Goal: Complete application form: Complete application form

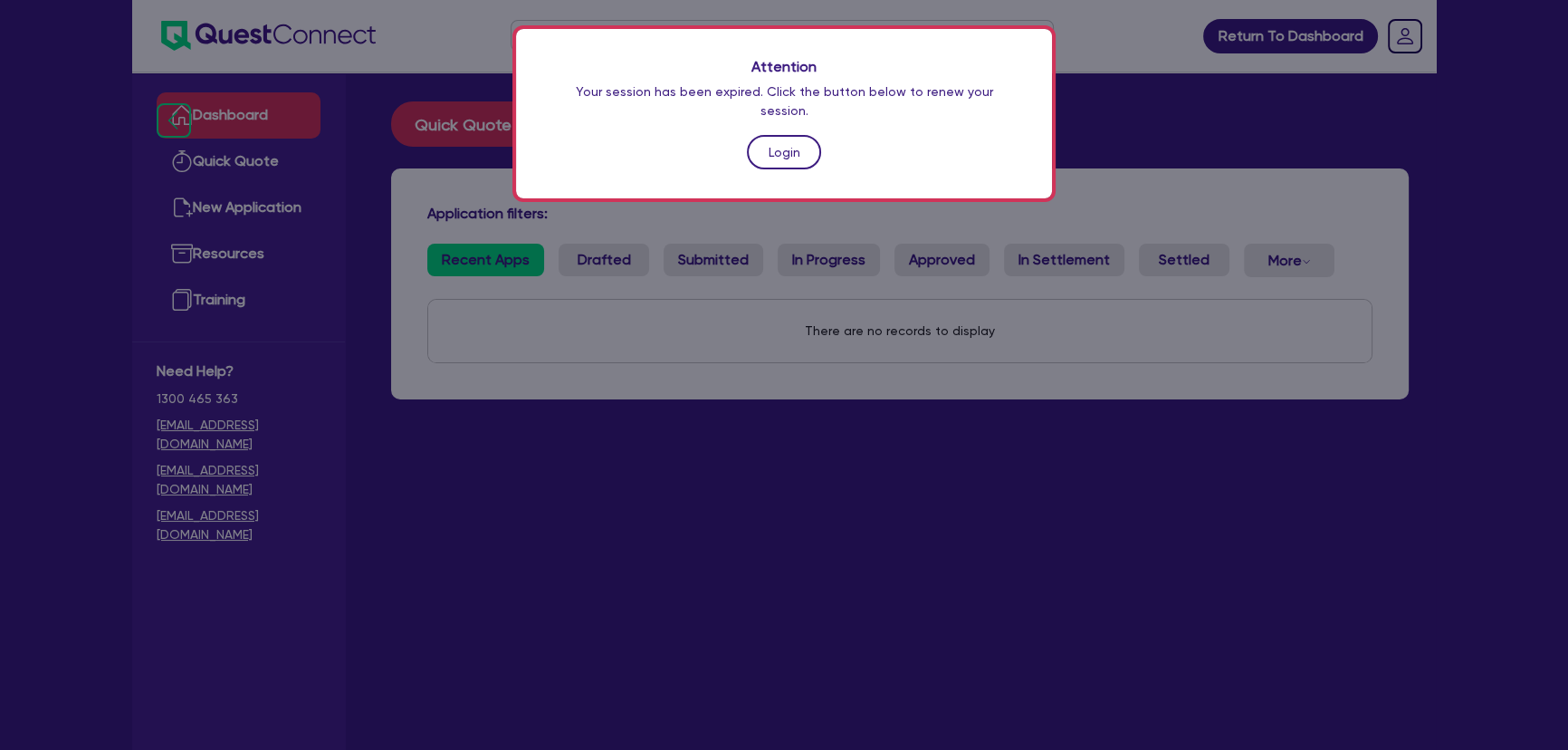
click at [773, 135] on link "Login" at bounding box center [784, 152] width 74 height 34
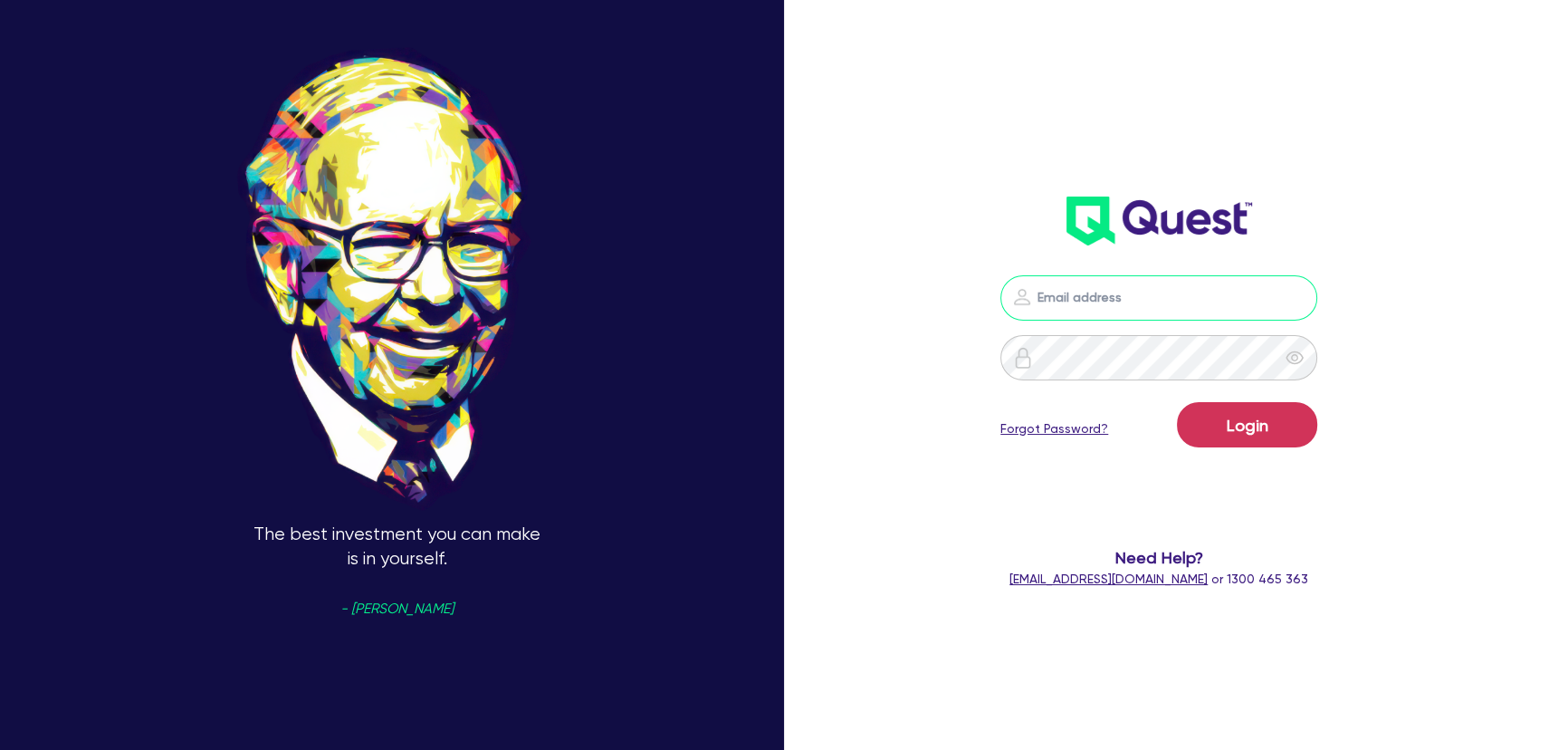
type input "joel.harding@quest.finance"
click at [1222, 431] on button "Login" at bounding box center [1247, 425] width 140 height 45
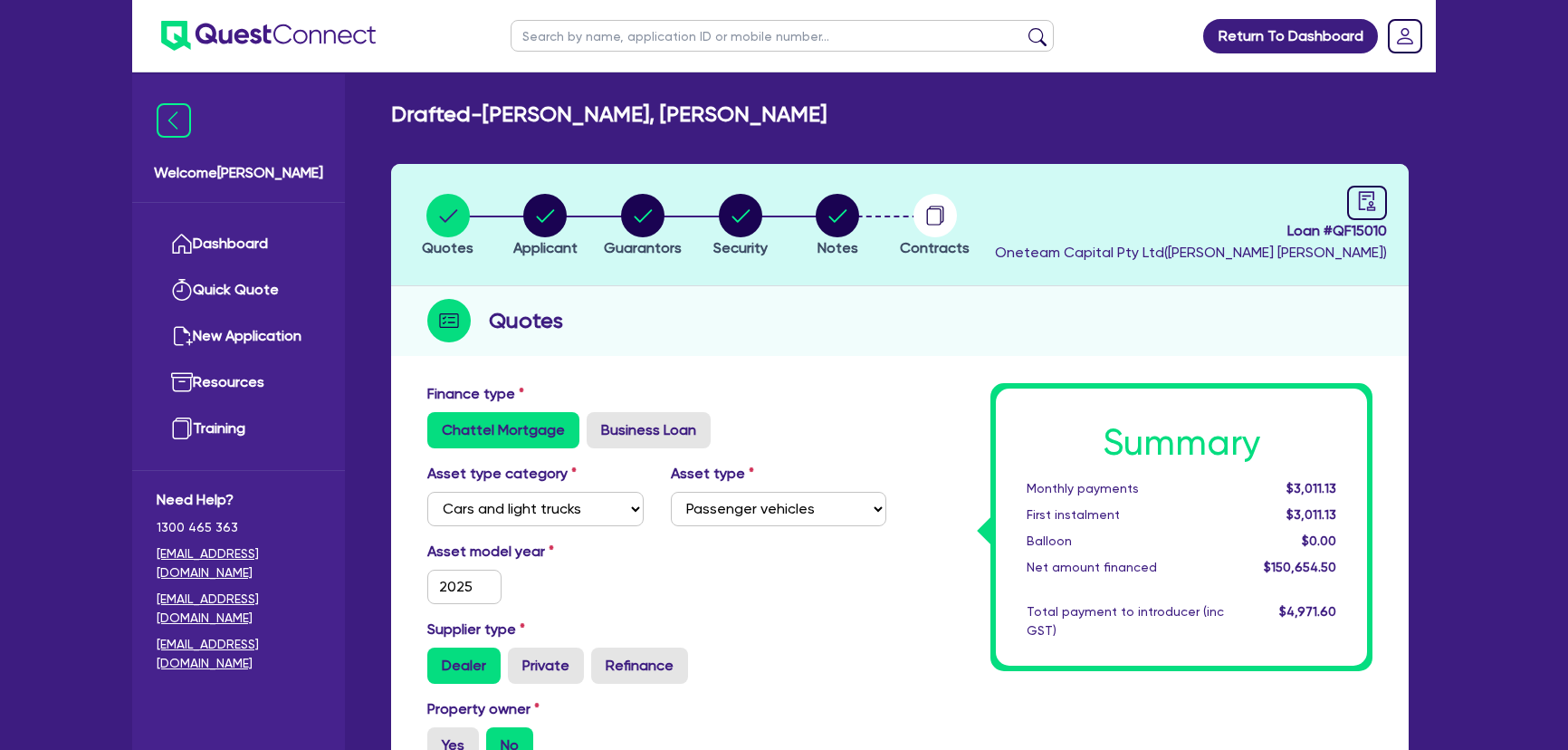
select select "CARS_AND_LIGHT_TRUCKS"
select select "PASSENGER_VEHICLES"
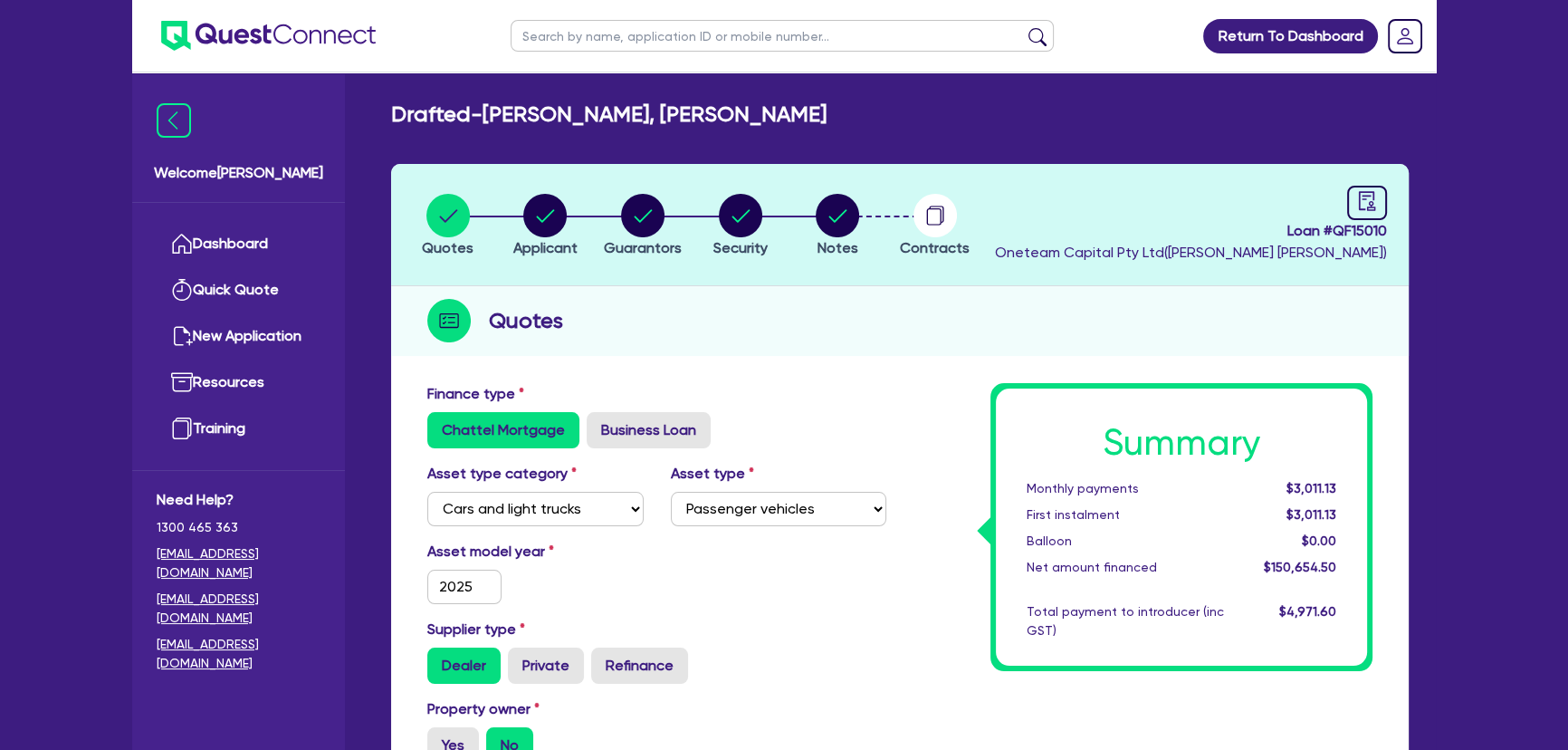
click at [215, 12] on ul at bounding box center [254, 35] width 244 height 71
click at [229, 37] on img at bounding box center [268, 35] width 214 height 30
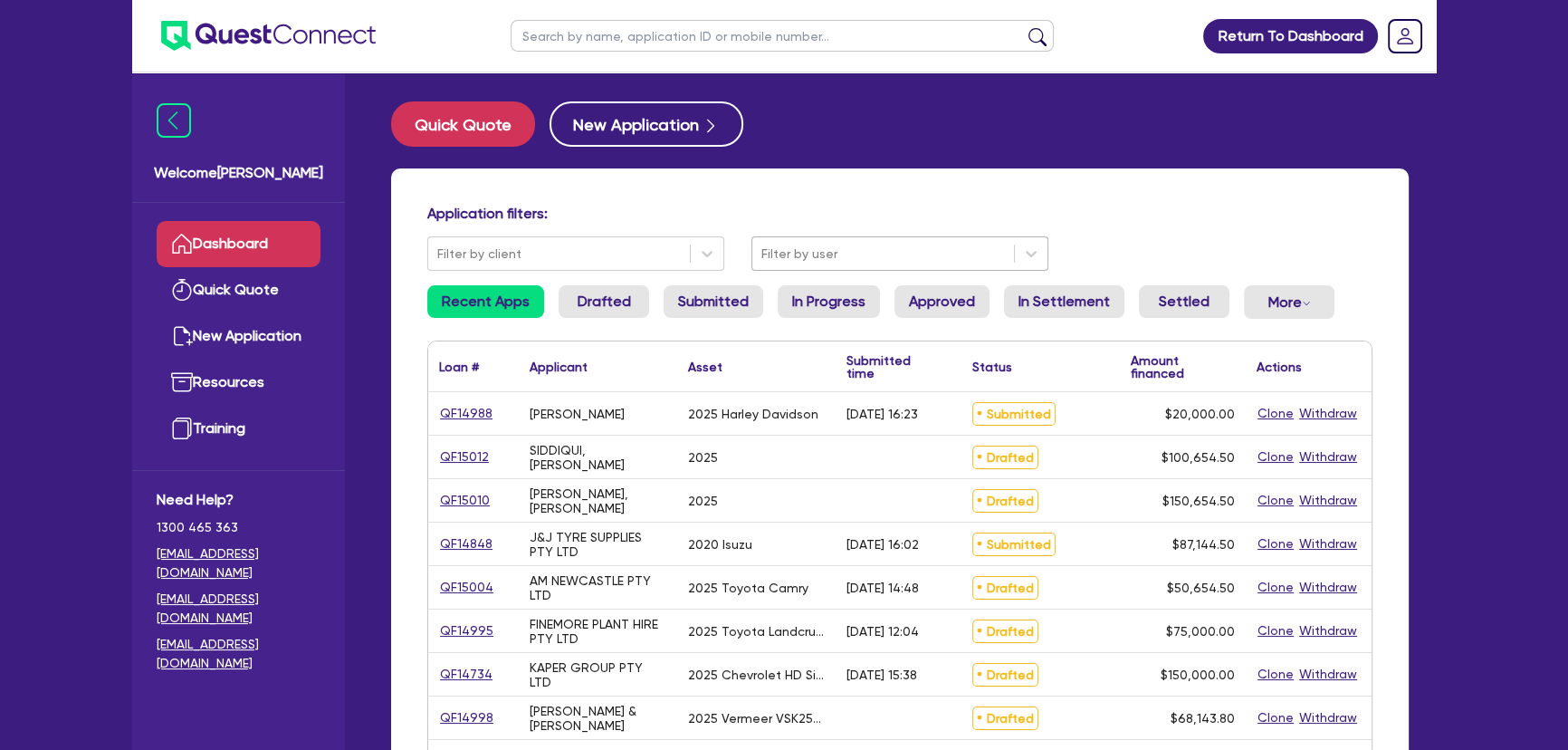
click at [837, 262] on div at bounding box center [883, 254] width 244 height 23
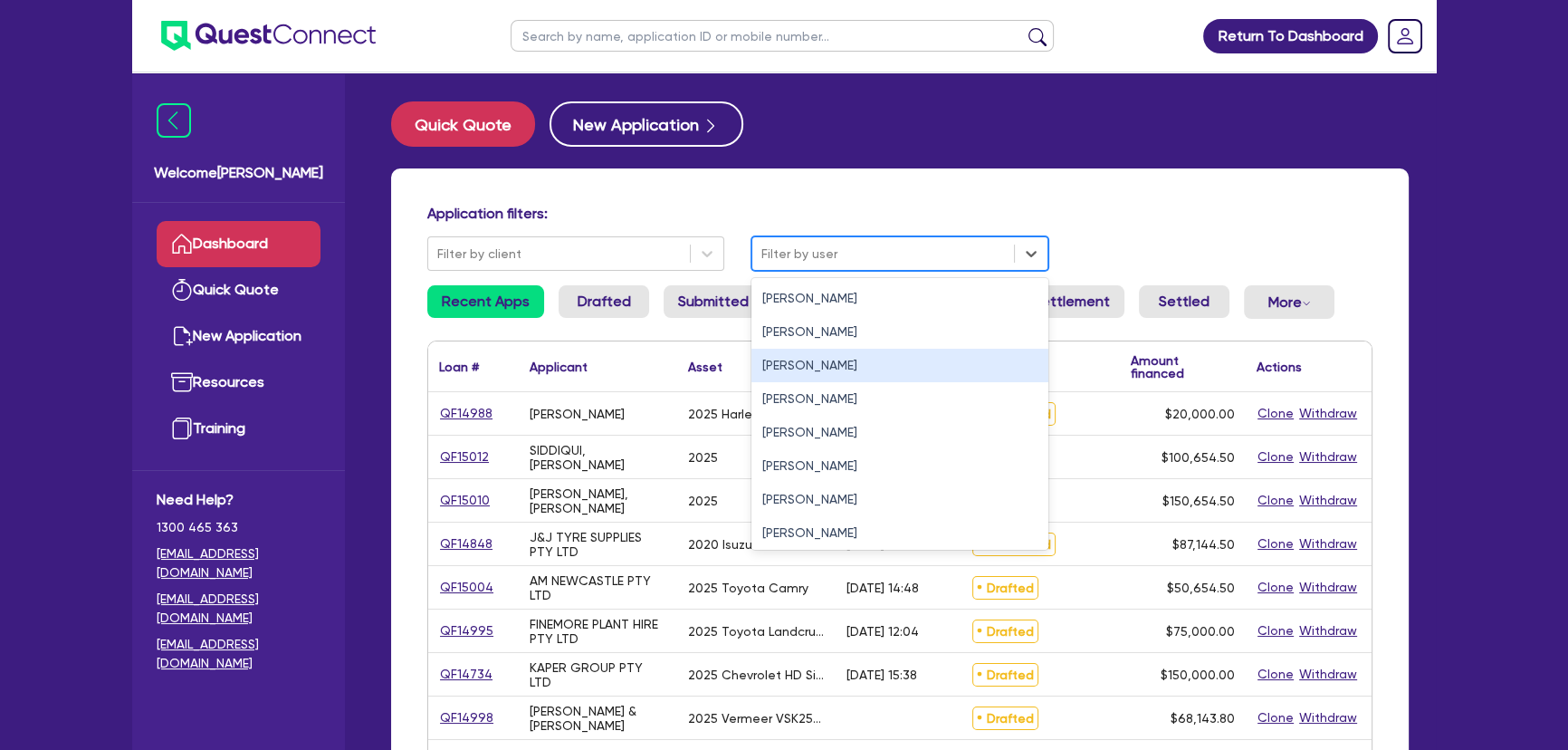
click at [823, 373] on div "Joel Harding" at bounding box center [899, 365] width 297 height 33
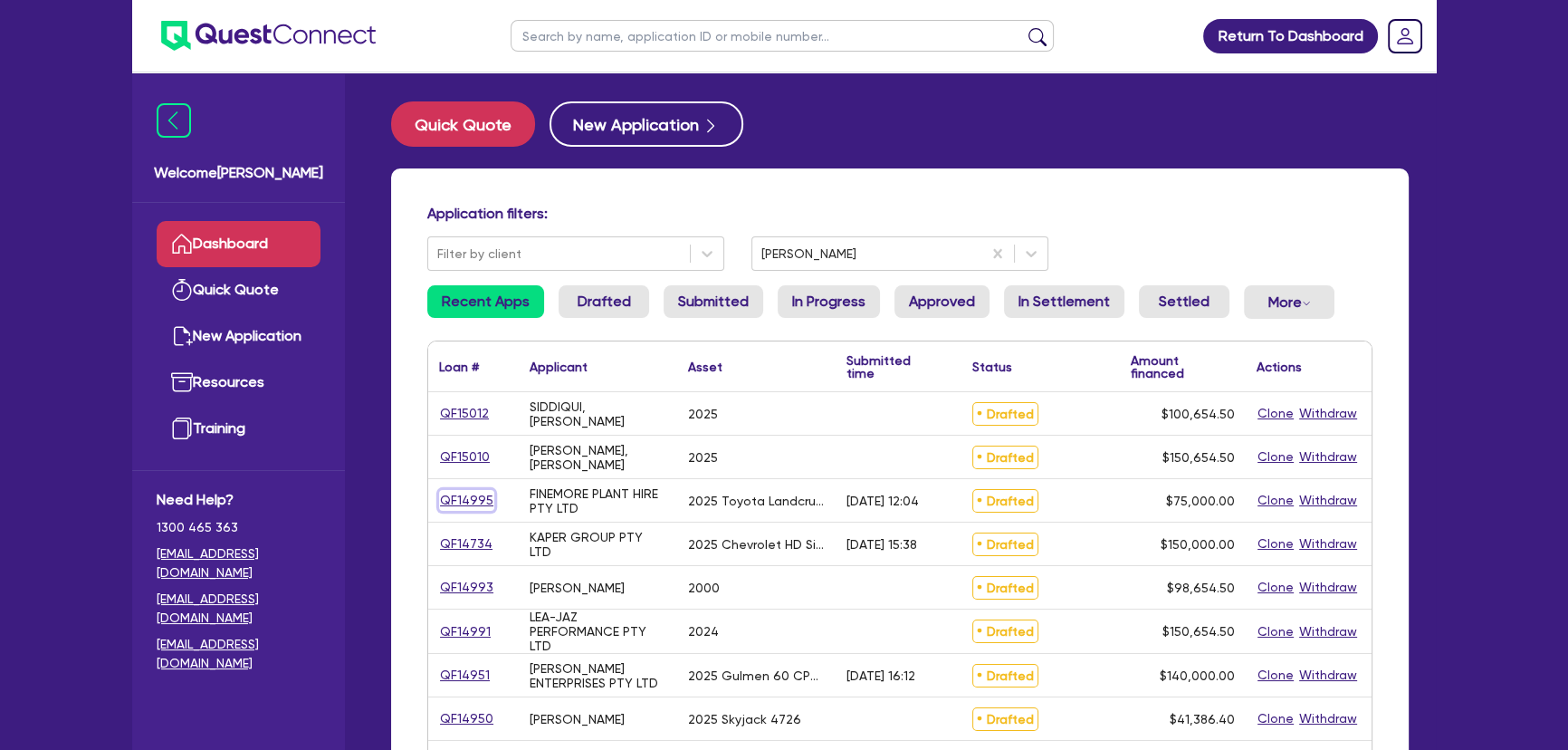
click at [485, 501] on link "QF14995" at bounding box center [467, 500] width 55 height 21
select select "CARS_AND_LIGHT_TRUCKS"
select select "VANS_AND_UTES"
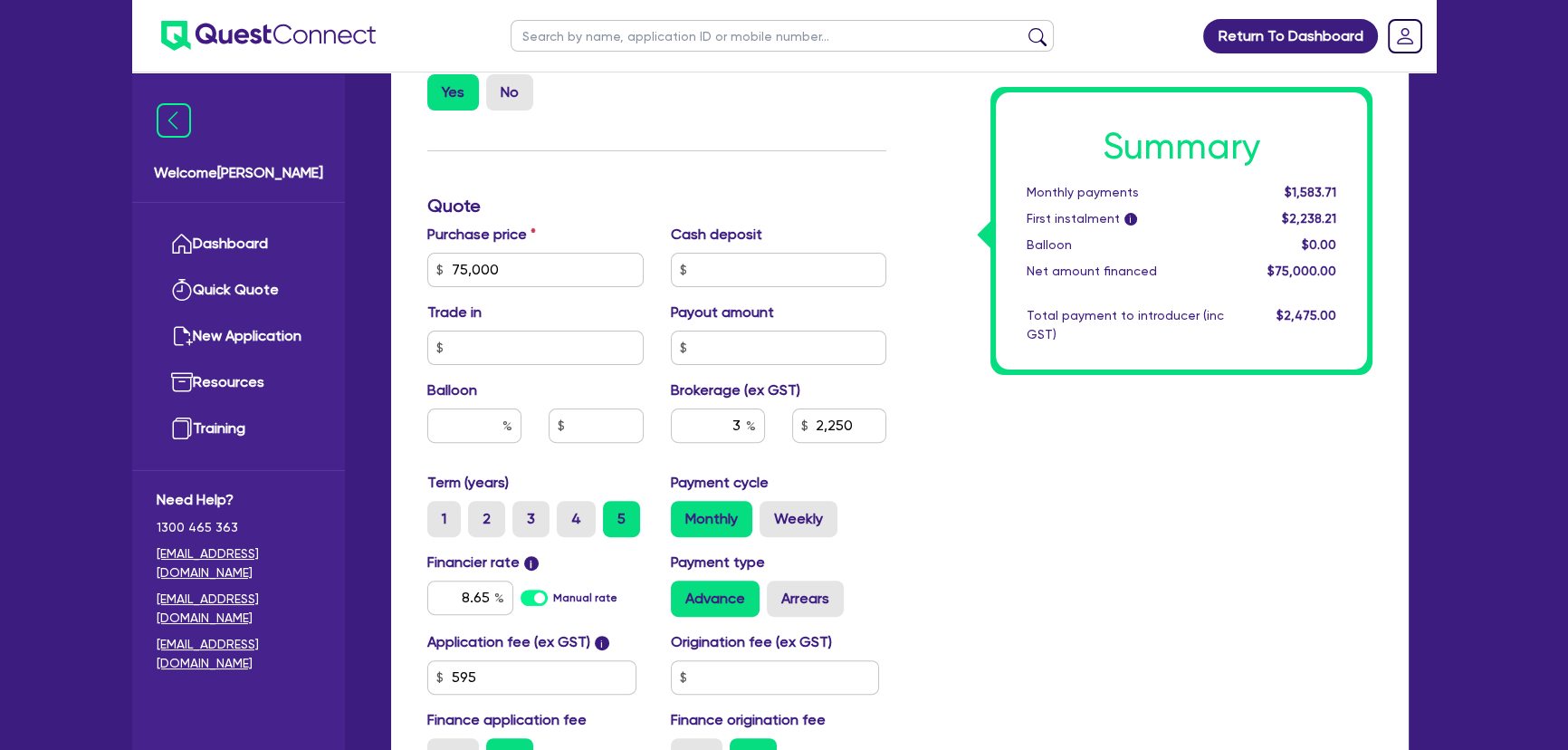
scroll to position [659, 0]
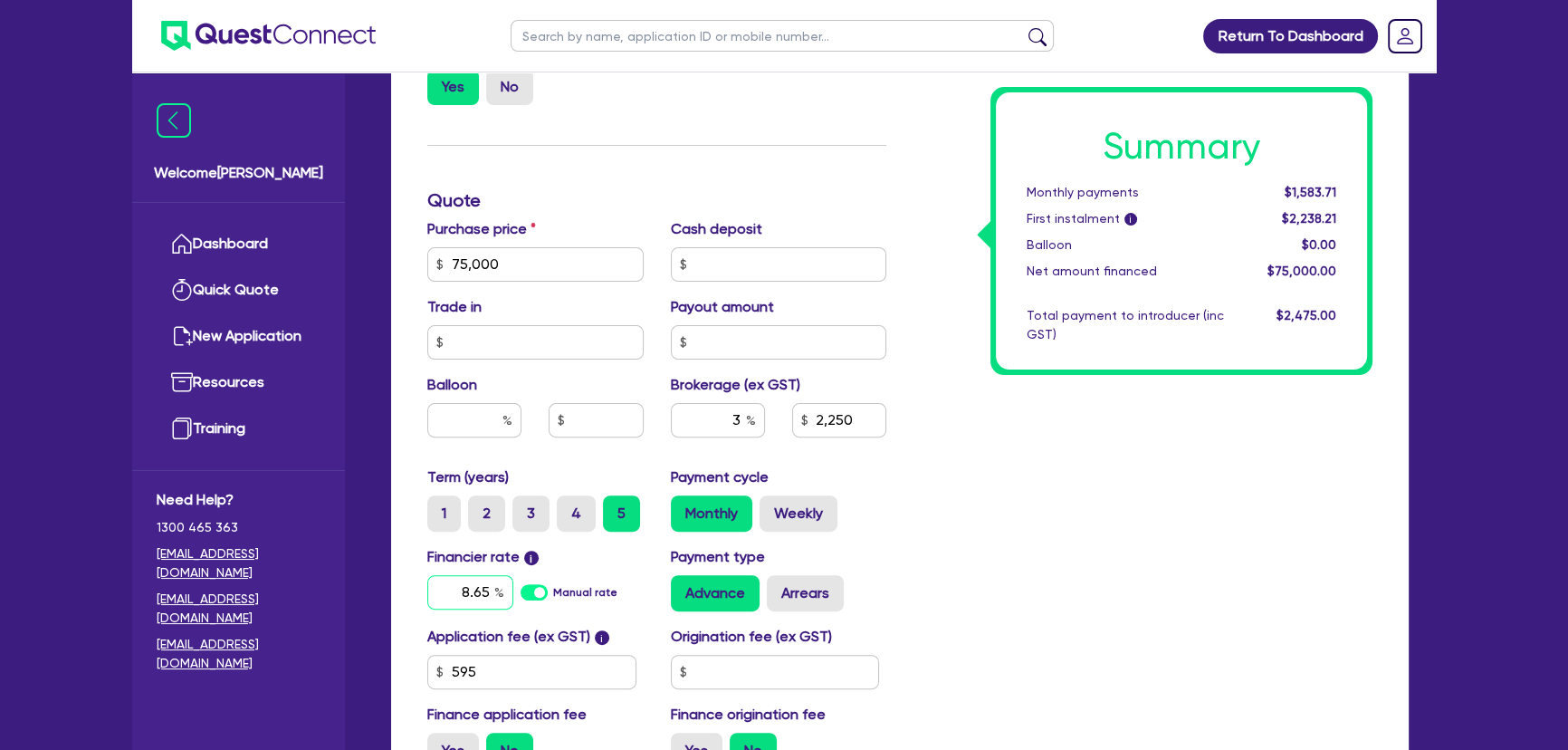
click at [454, 606] on input "8.65" at bounding box center [471, 592] width 86 height 34
click at [455, 601] on input "8.65" at bounding box center [471, 592] width 86 height 34
type input "9.65"
type input "75,000"
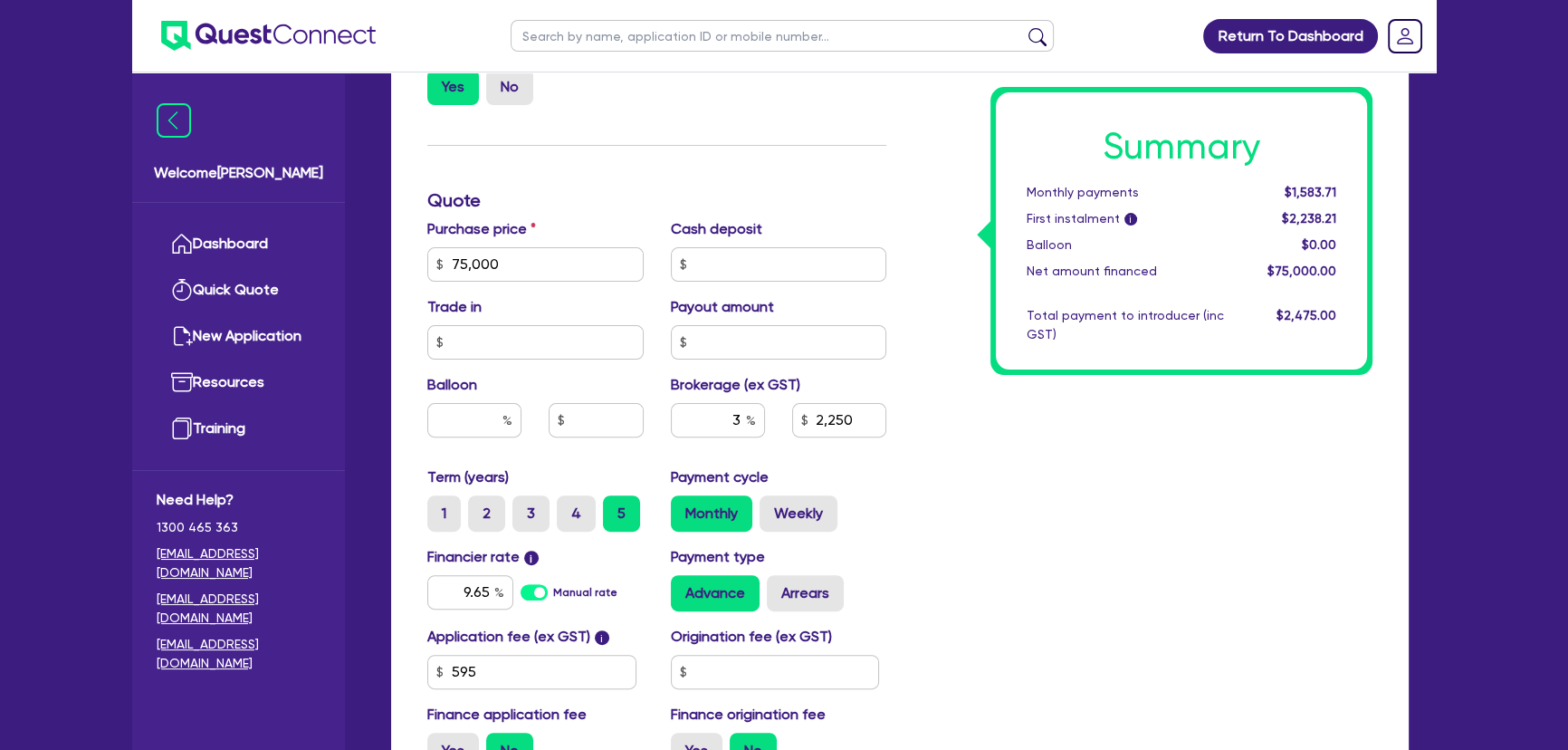
type input "2,250"
drag, startPoint x: 1459, startPoint y: 647, endPoint x: 1447, endPoint y: 646, distance: 12.0
click at [1447, 646] on div "Return To Dashboard Edit Profile Logout Welcome Joel Dashboard Quick Quote New …" at bounding box center [784, 164] width 1568 height 1645
type input "75,000"
type input "2,250"
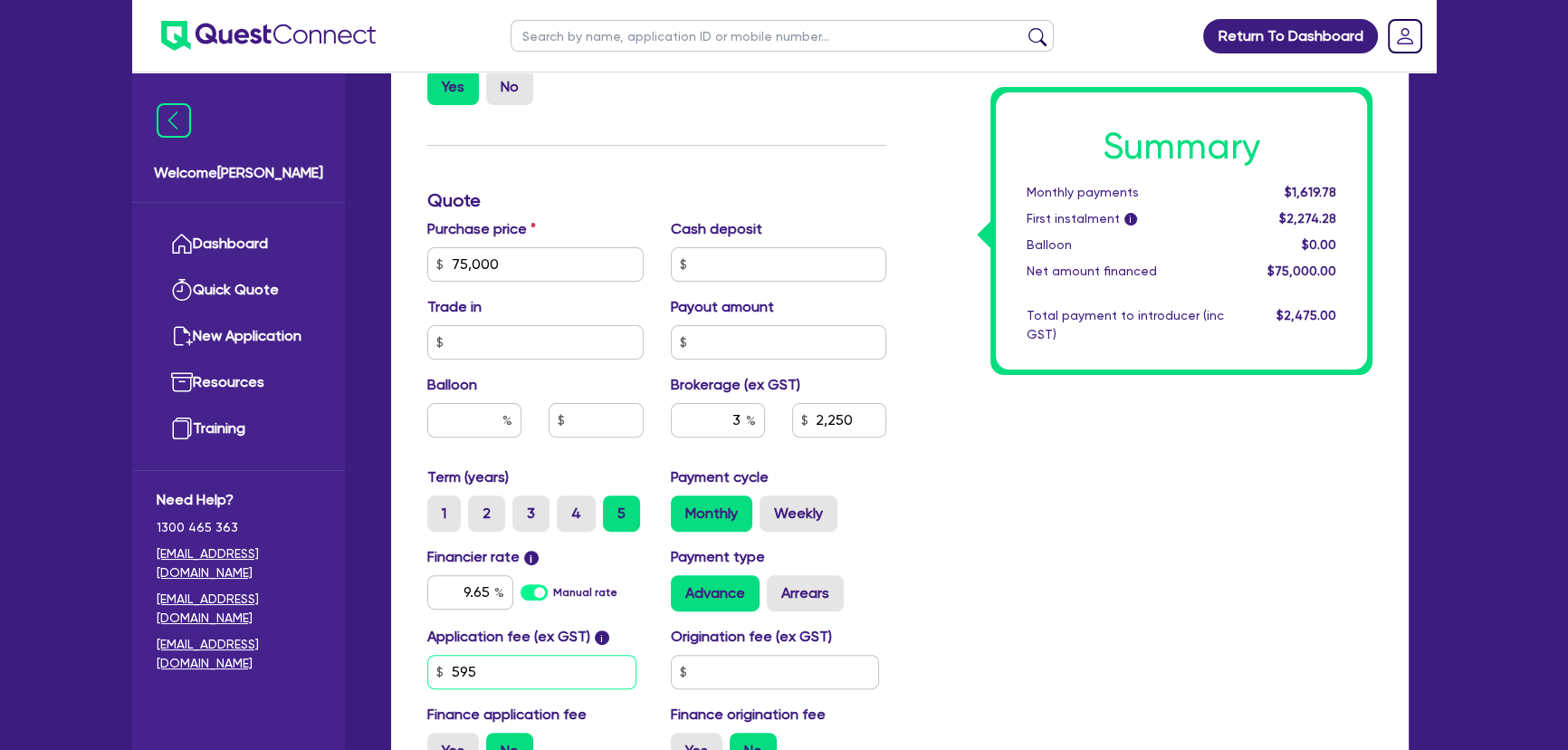
click at [504, 685] on input "595" at bounding box center [532, 672] width 209 height 34
click at [480, 684] on div "Application fee (ex GST) i 595 Origination fee (ex GST) Finance application fee…" at bounding box center [657, 704] width 486 height 158
click at [480, 684] on input "595" at bounding box center [532, 672] width 209 height 34
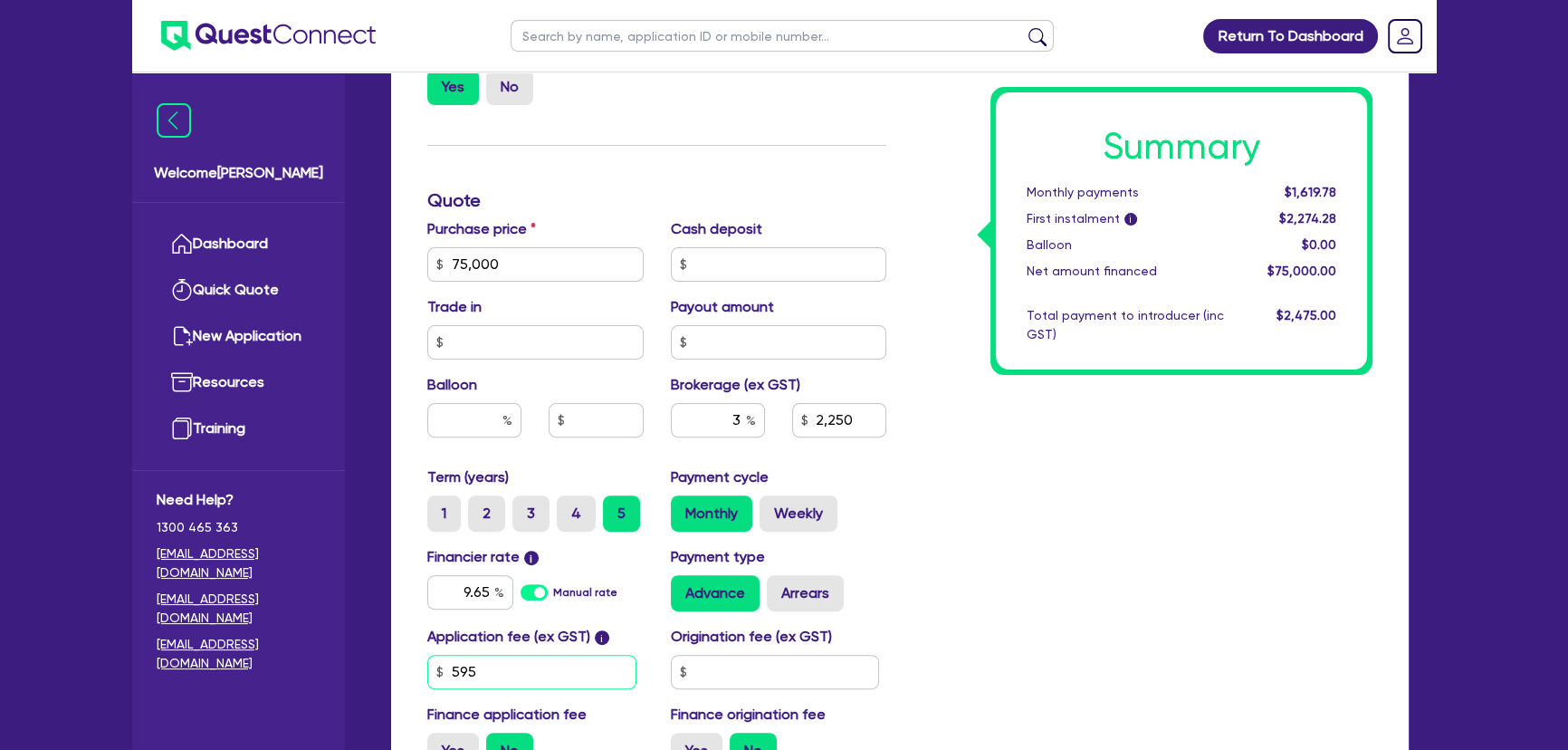
type input "75,000"
type input "2,250"
type input "7"
type input "75,000"
type input "2,250"
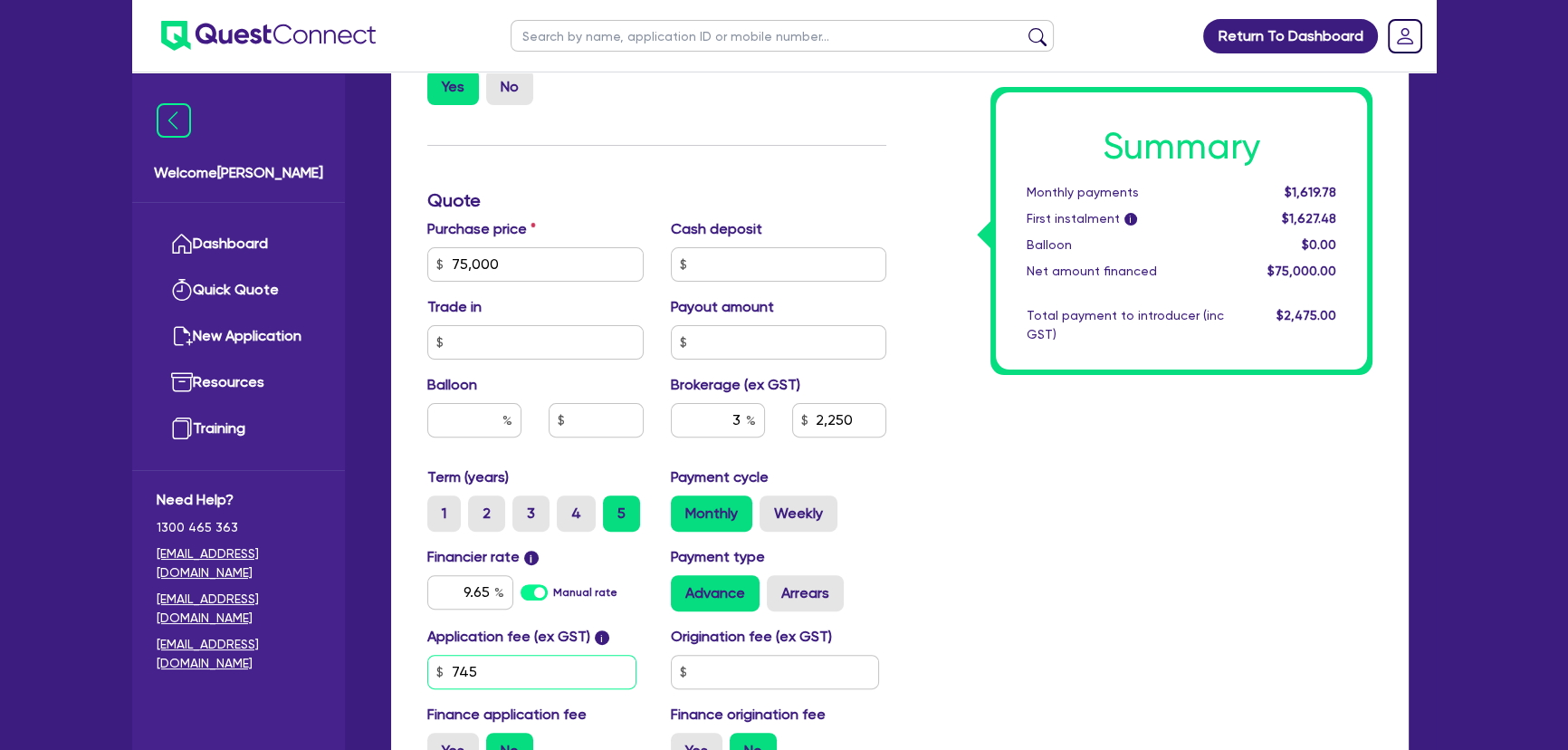
type input "745"
type input "75,000"
type input "2,250"
type input "75,000"
type input "2,250"
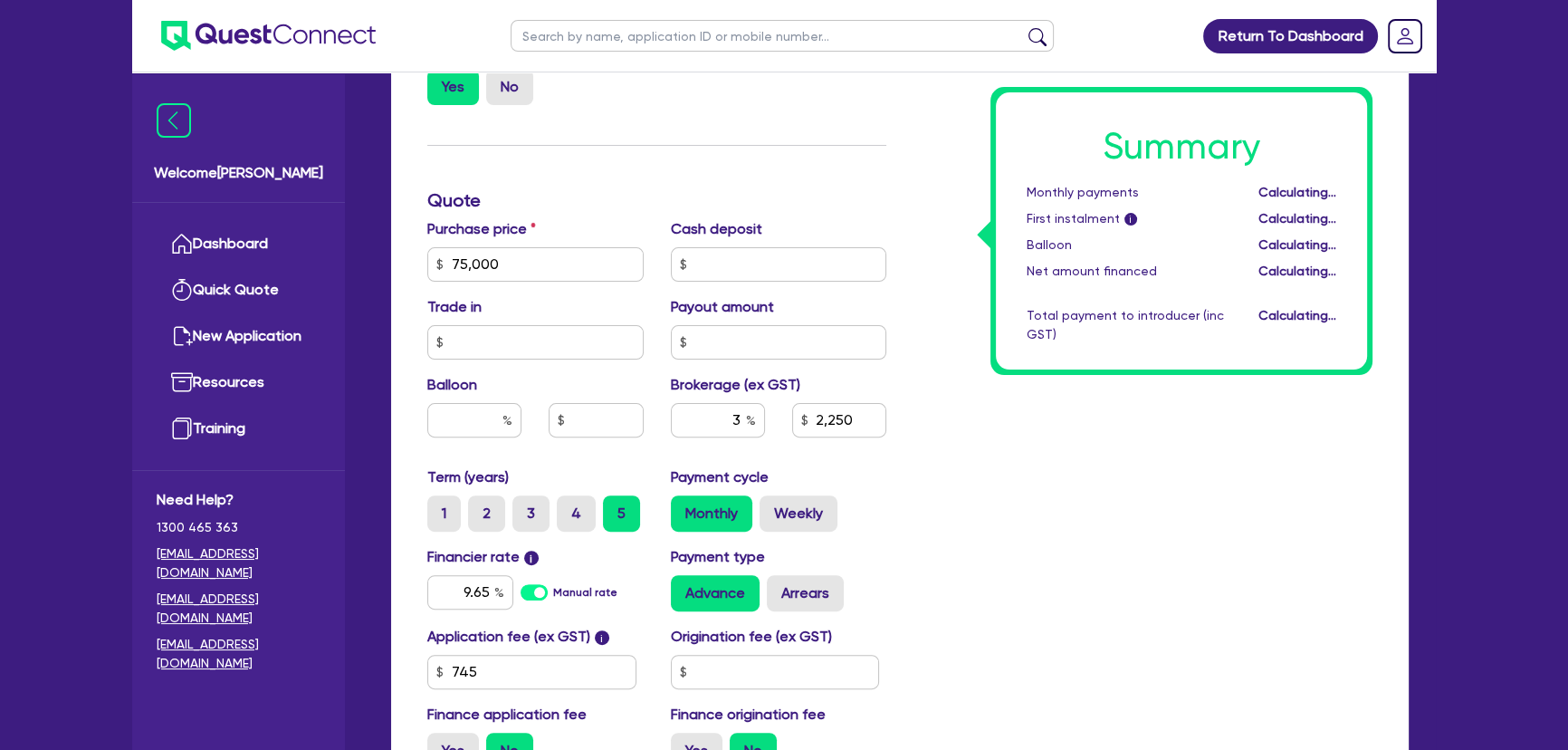
click at [1108, 593] on div "Summary Monthly payments Calculating... First instalment i Calculating... Ballo…" at bounding box center [1143, 255] width 486 height 1059
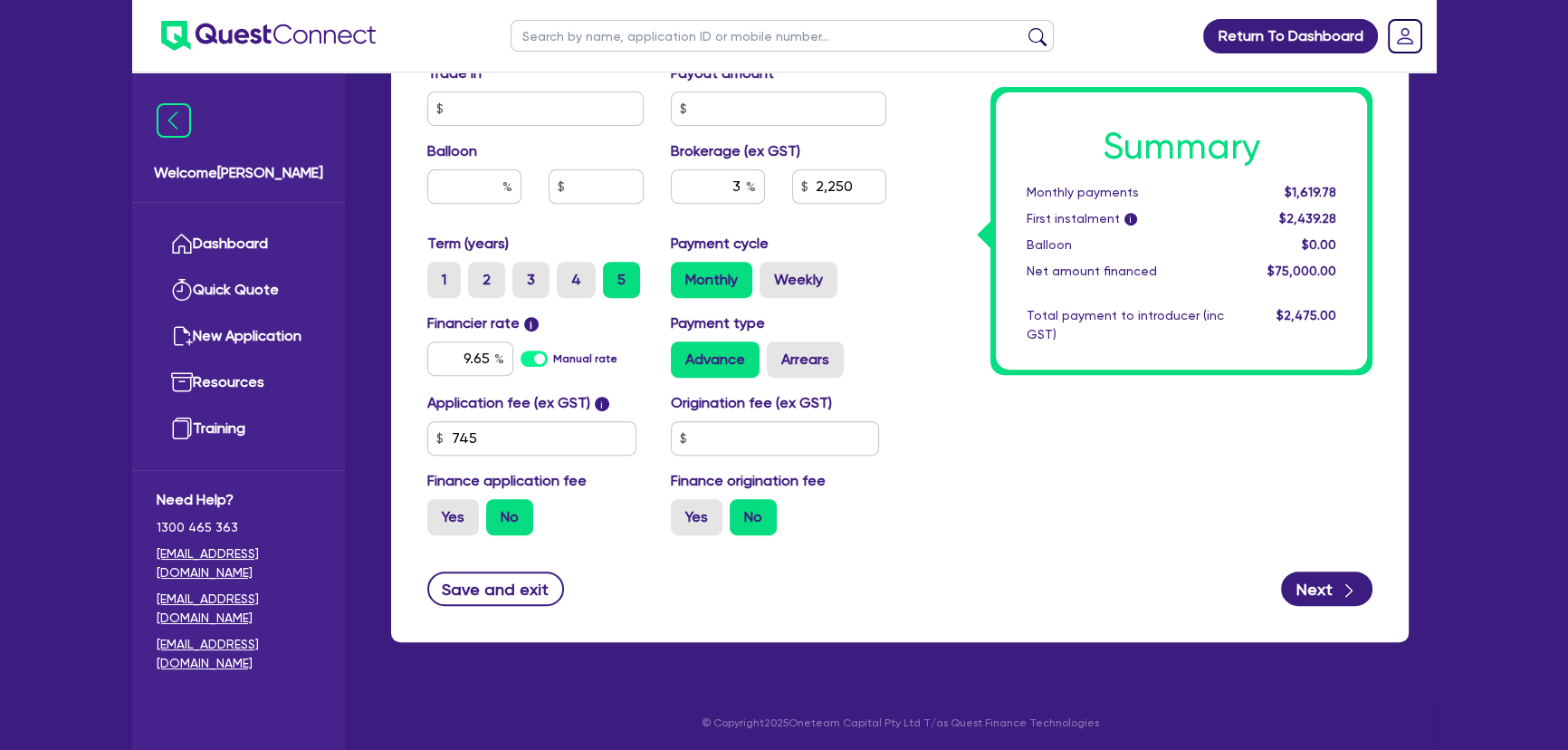
scroll to position [893, 0]
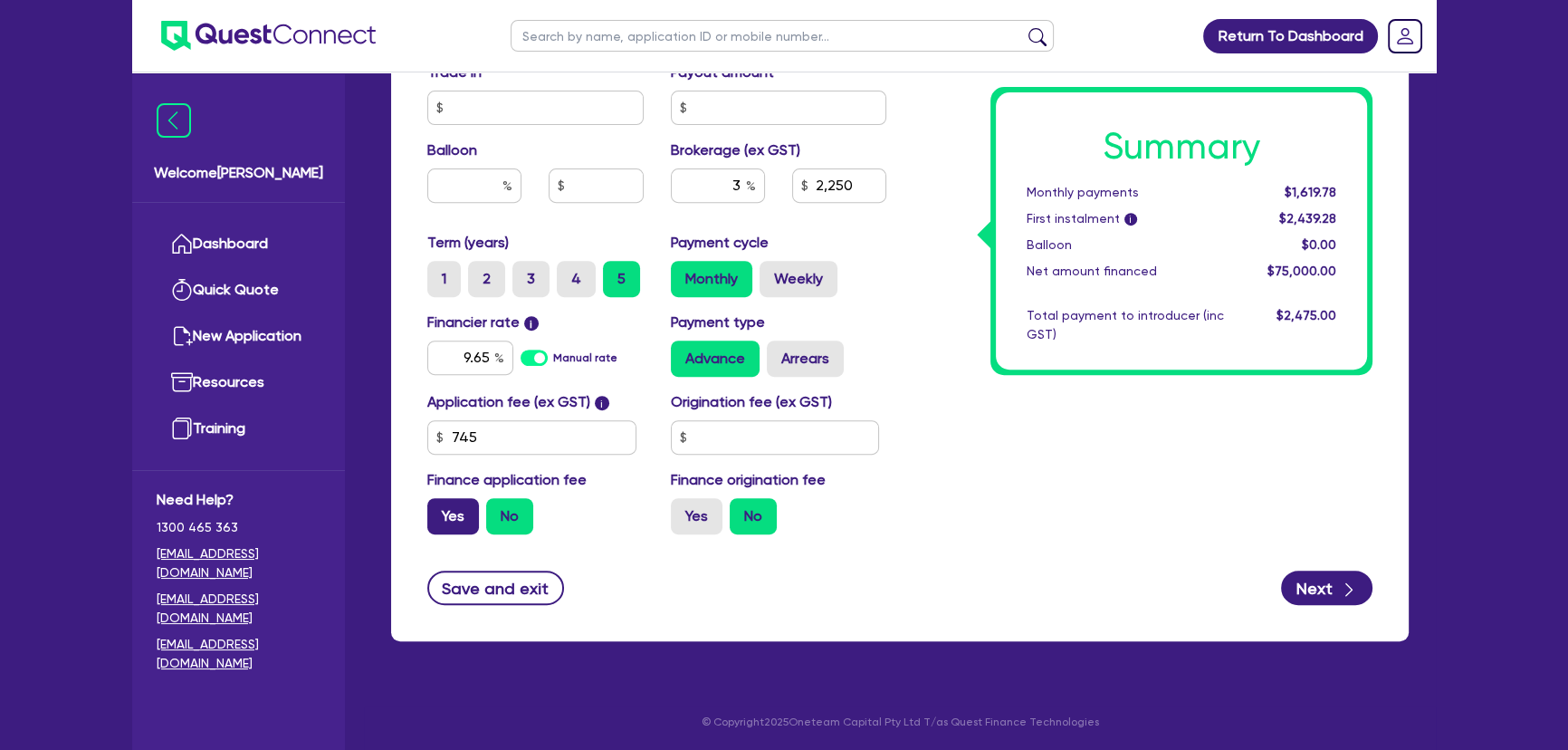
click at [455, 504] on label "Yes" at bounding box center [453, 516] width 52 height 36
click at [439, 504] on input "Yes" at bounding box center [434, 504] width 12 height 12
radio input "true"
type input "75,000"
type input "2,250"
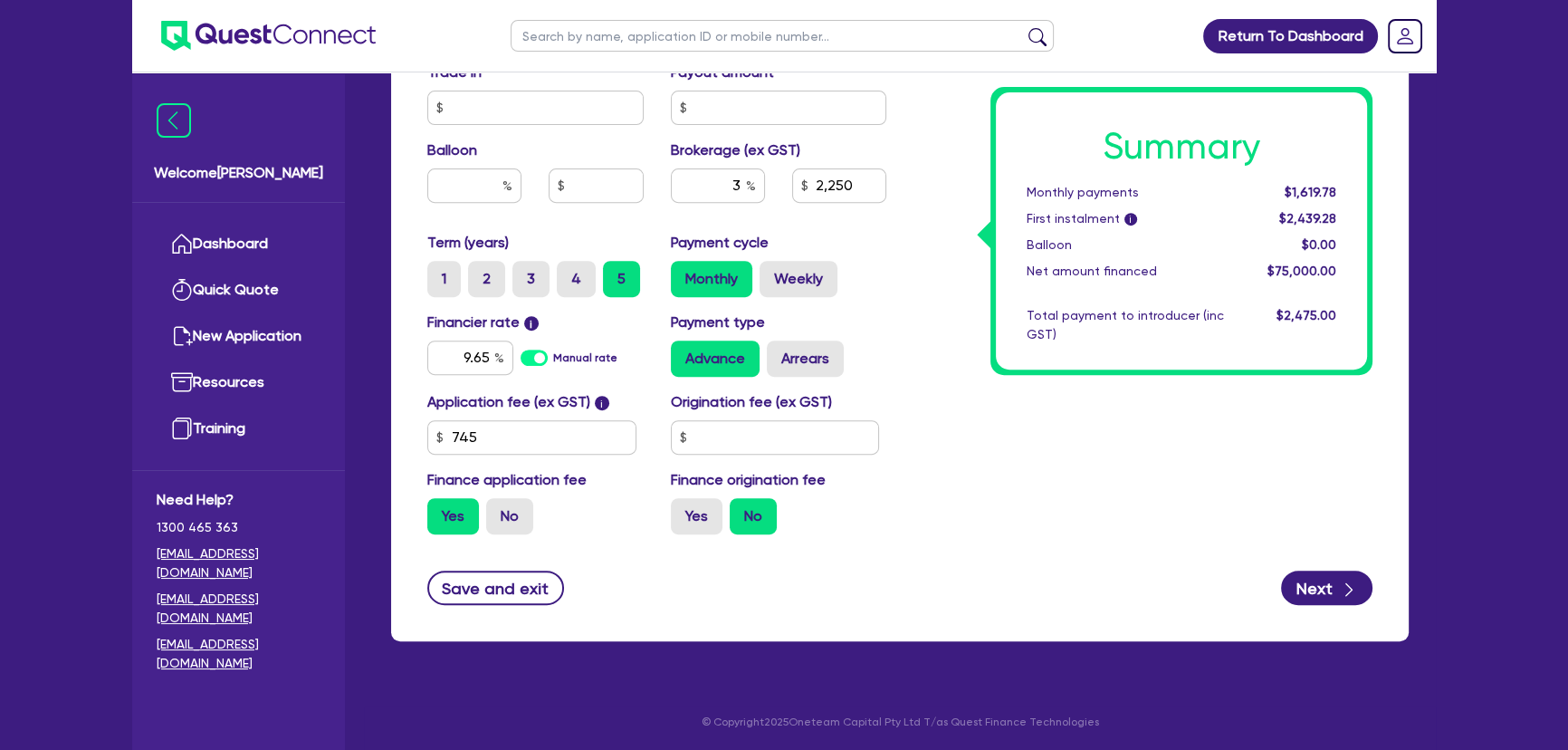
type input "75,000"
click at [1196, 489] on div "Summary Monthly payments $1,637.48 First instalment $1,637.48 Balloon $0.00 Net…" at bounding box center [1143, 20] width 486 height 1059
click at [841, 192] on input "2,274.59" at bounding box center [840, 185] width 94 height 34
type input "2,250"
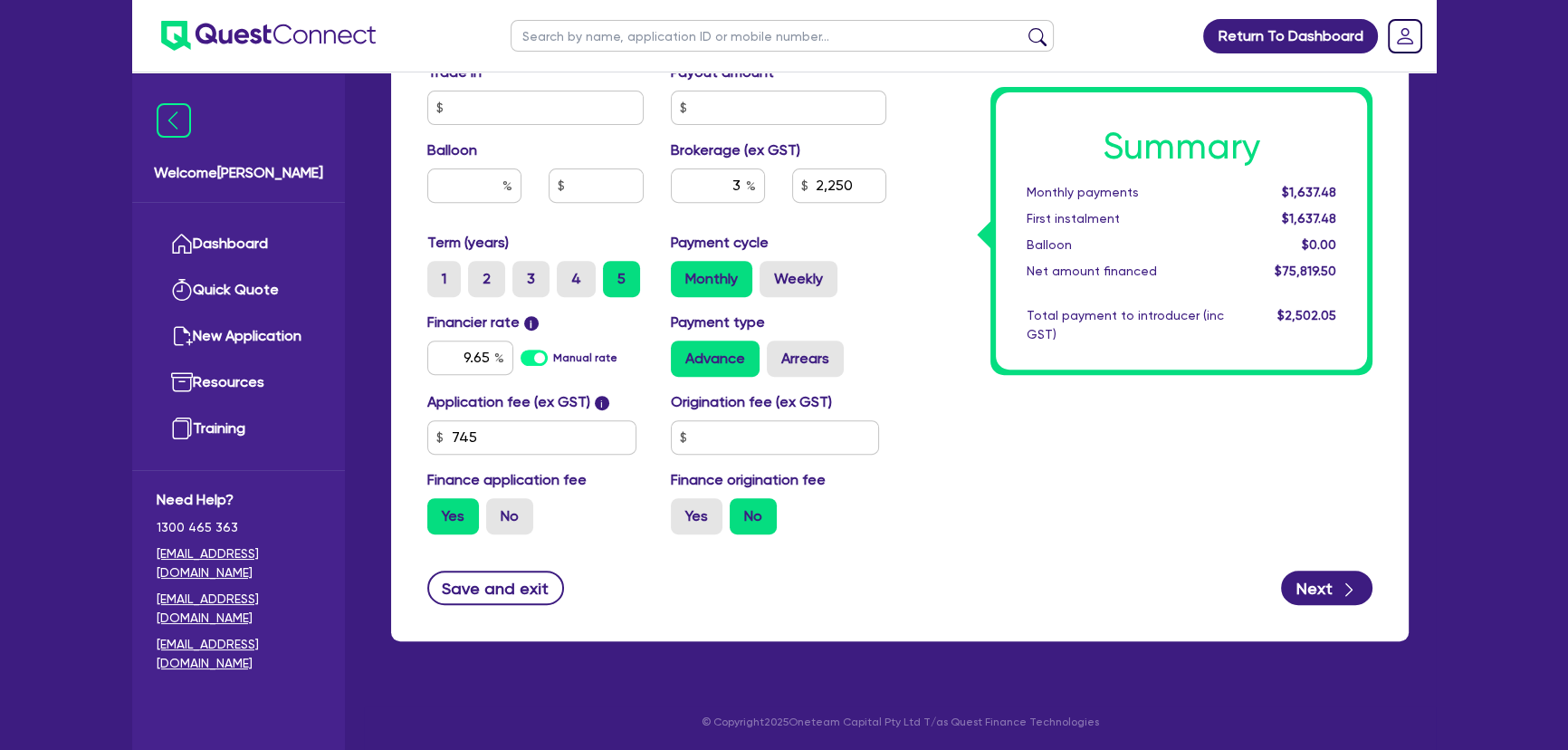
type input "75,000"
type input "2.97"
type input "2,250"
click at [1045, 472] on div "Summary Monthly payments $1,637.48 First instalment $1,637.48 Balloon $0.00 Net…" at bounding box center [1143, 20] width 486 height 1059
click at [1331, 580] on button "Next" at bounding box center [1326, 587] width 91 height 34
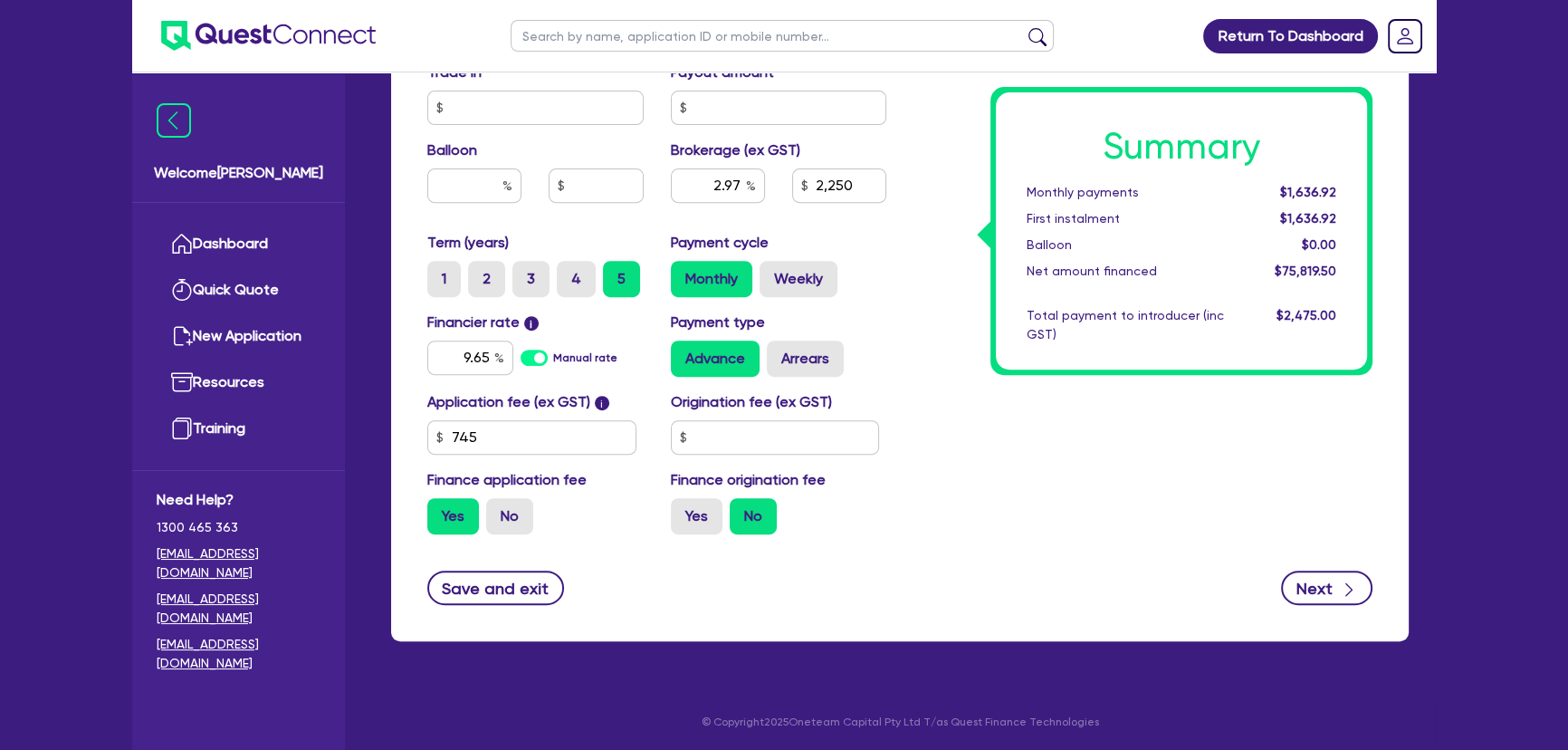
type input "75,000"
type input "2.97"
type input "2,250"
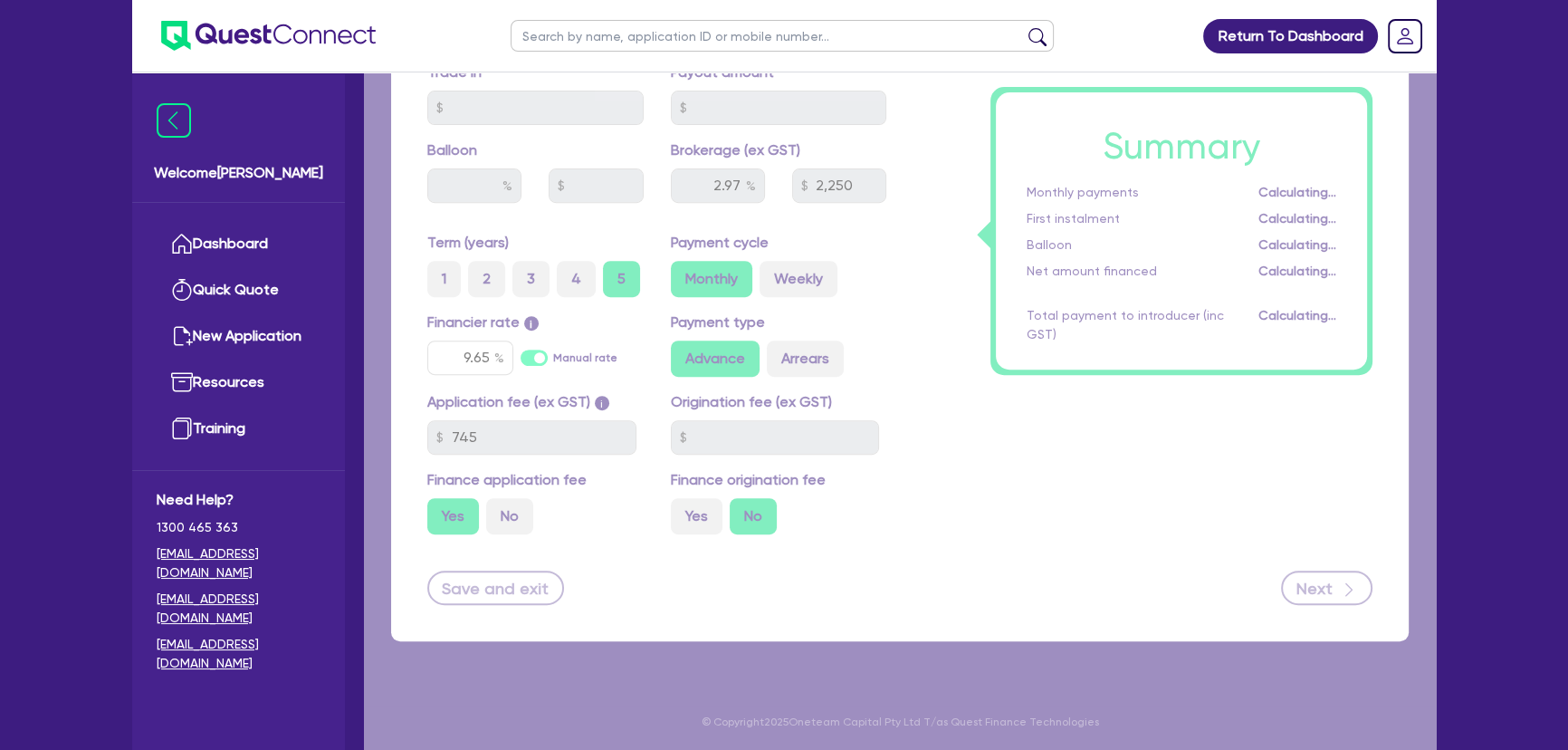
select select "COMPANY"
select select "BUILDING_CONSTRUCTION"
select select "TRADES_SERVICES_BUSINESSES_GOVERNMENT"
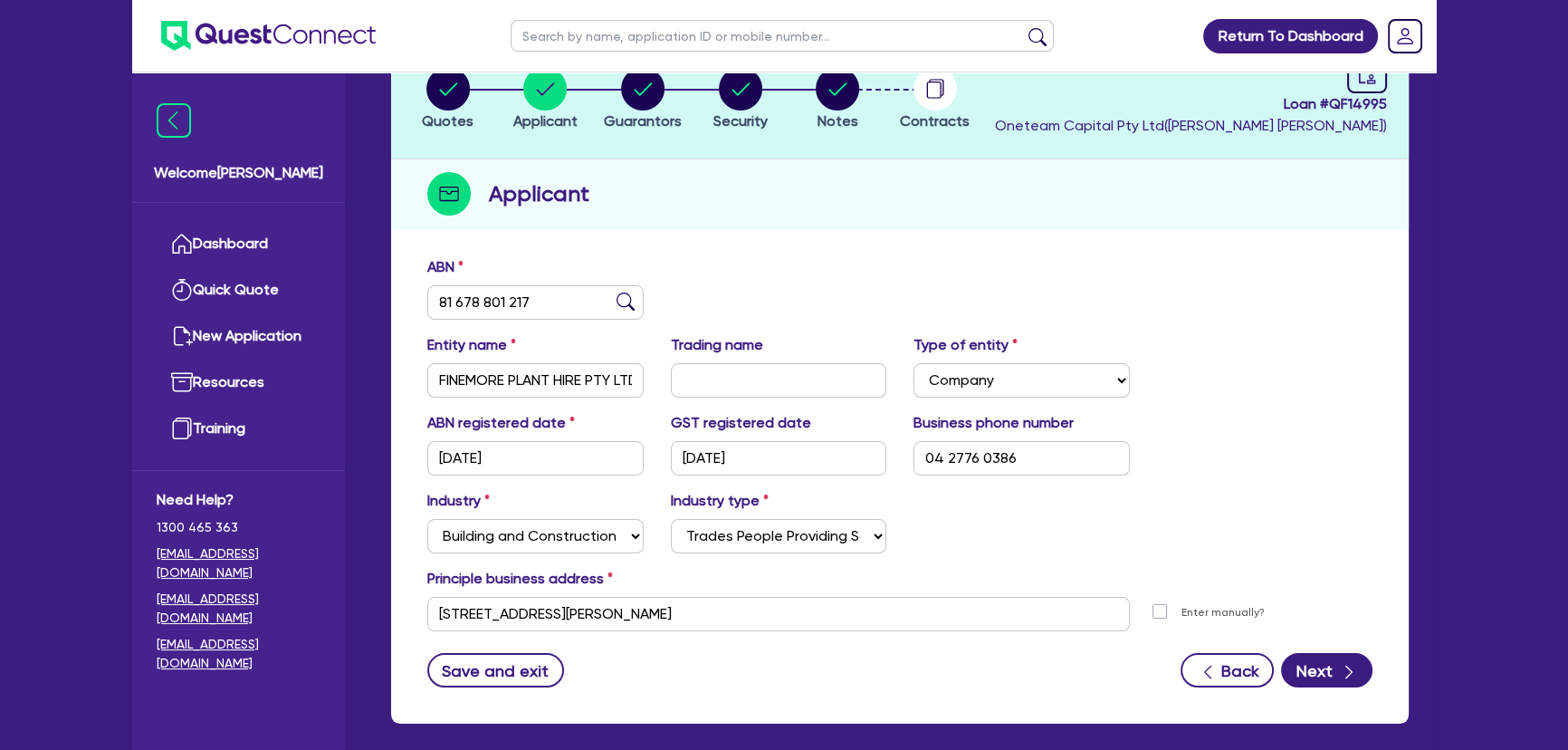
scroll to position [210, 0]
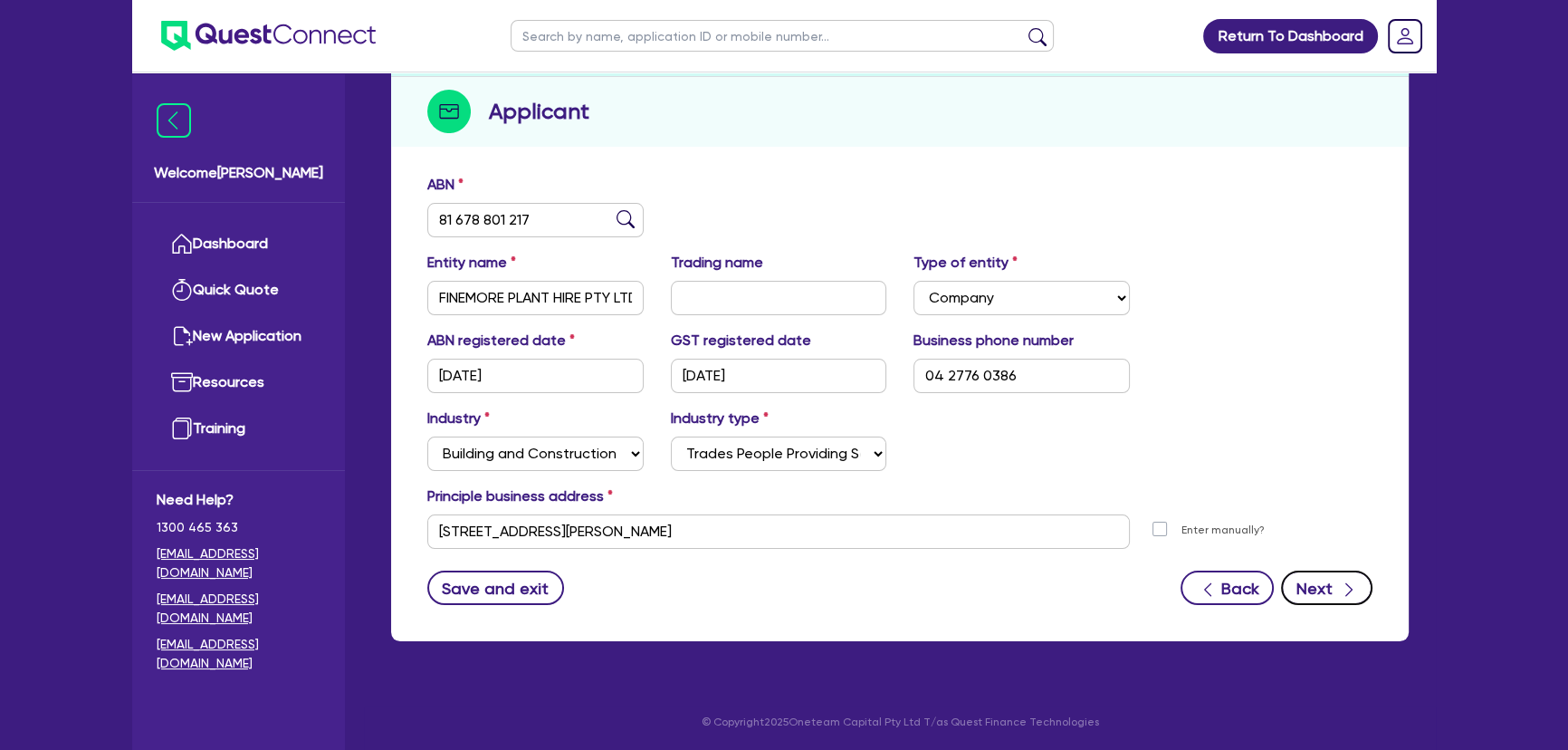
click at [1337, 583] on button "Next" at bounding box center [1326, 587] width 91 height 34
select select "MR"
select select "NSW"
select select "SINGLE"
select select "PROPERTY"
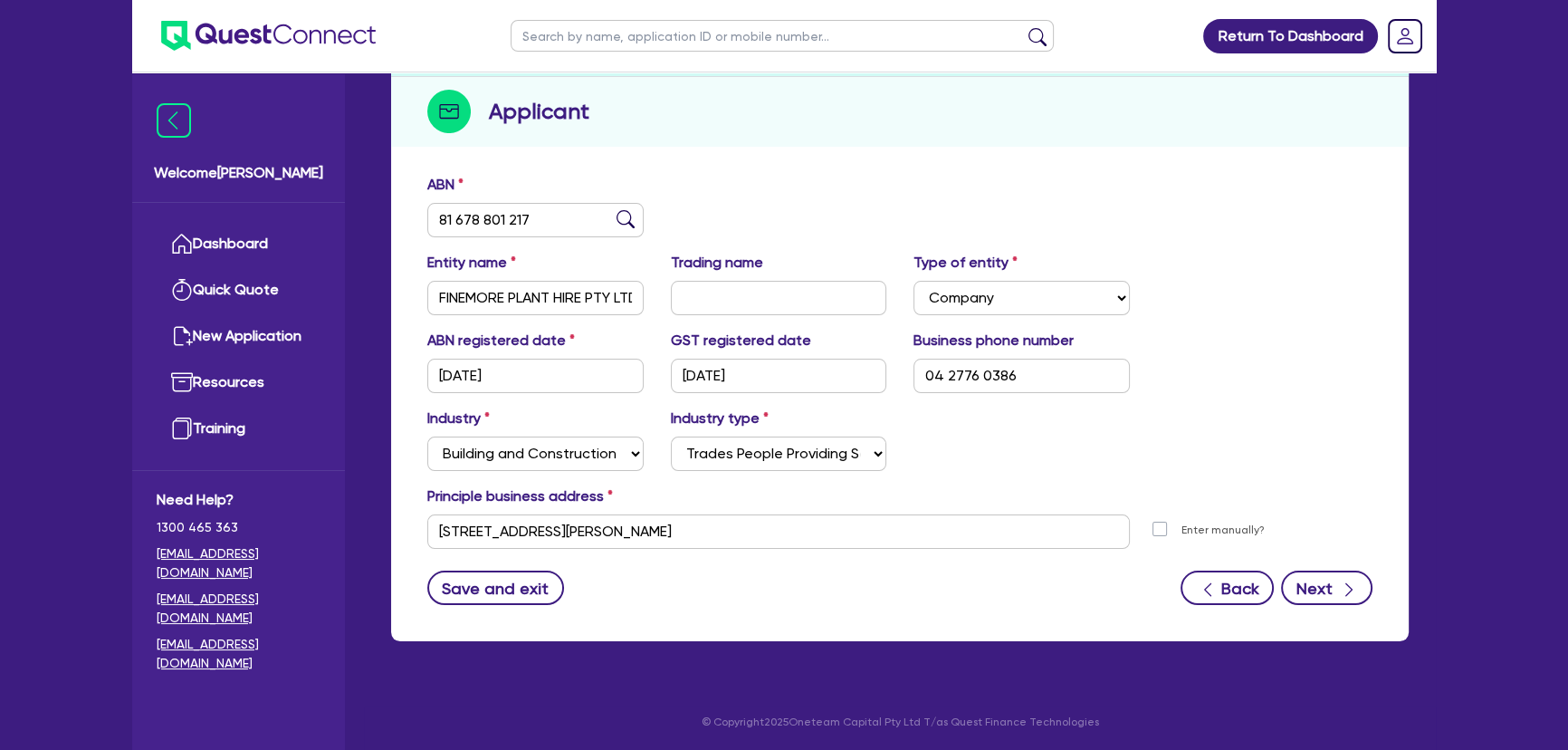
select select "CASH"
select select "VEHICLE"
select select "MORTGAGE"
select select "VEHICLE_LOAN"
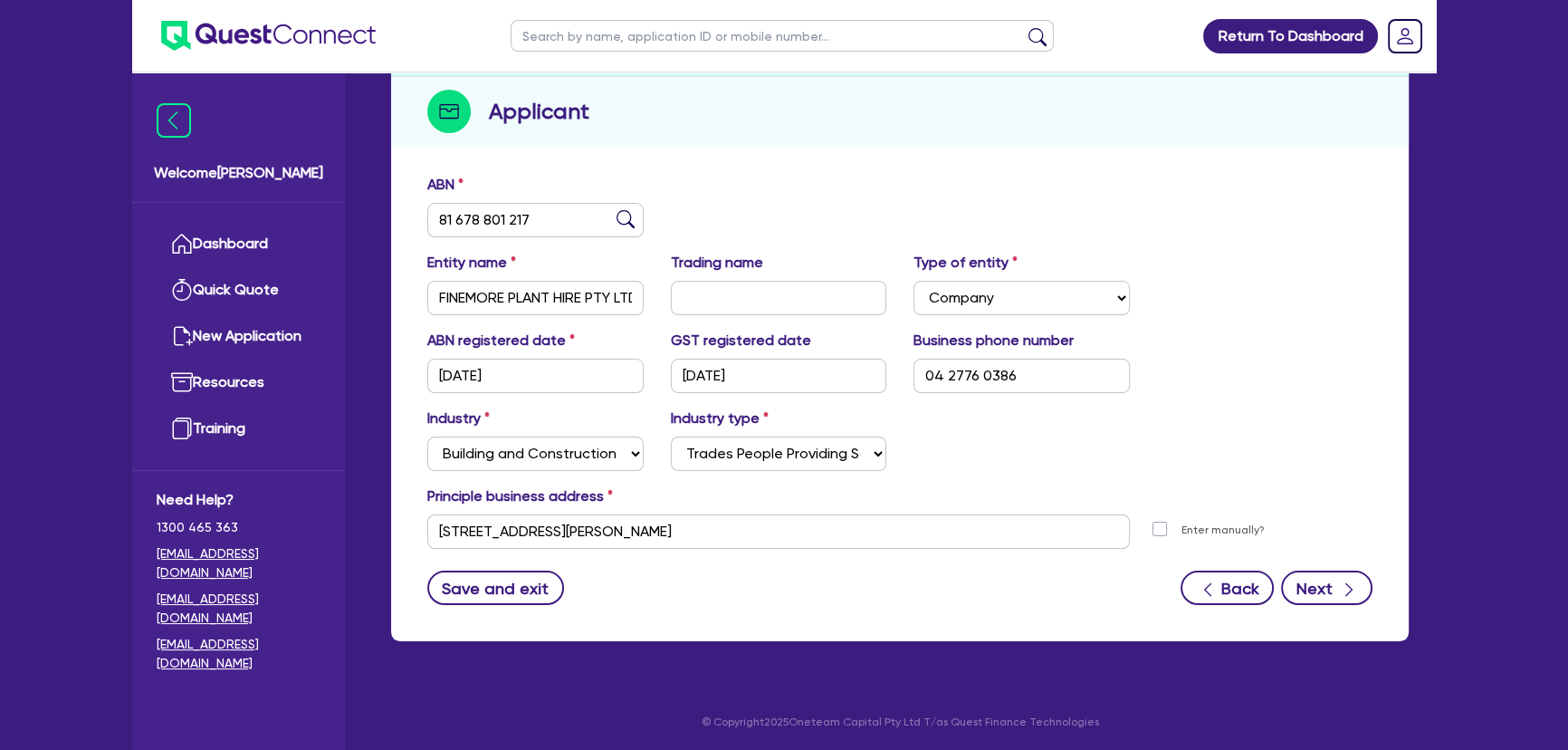
select select "EQUIPMENT_LOAN"
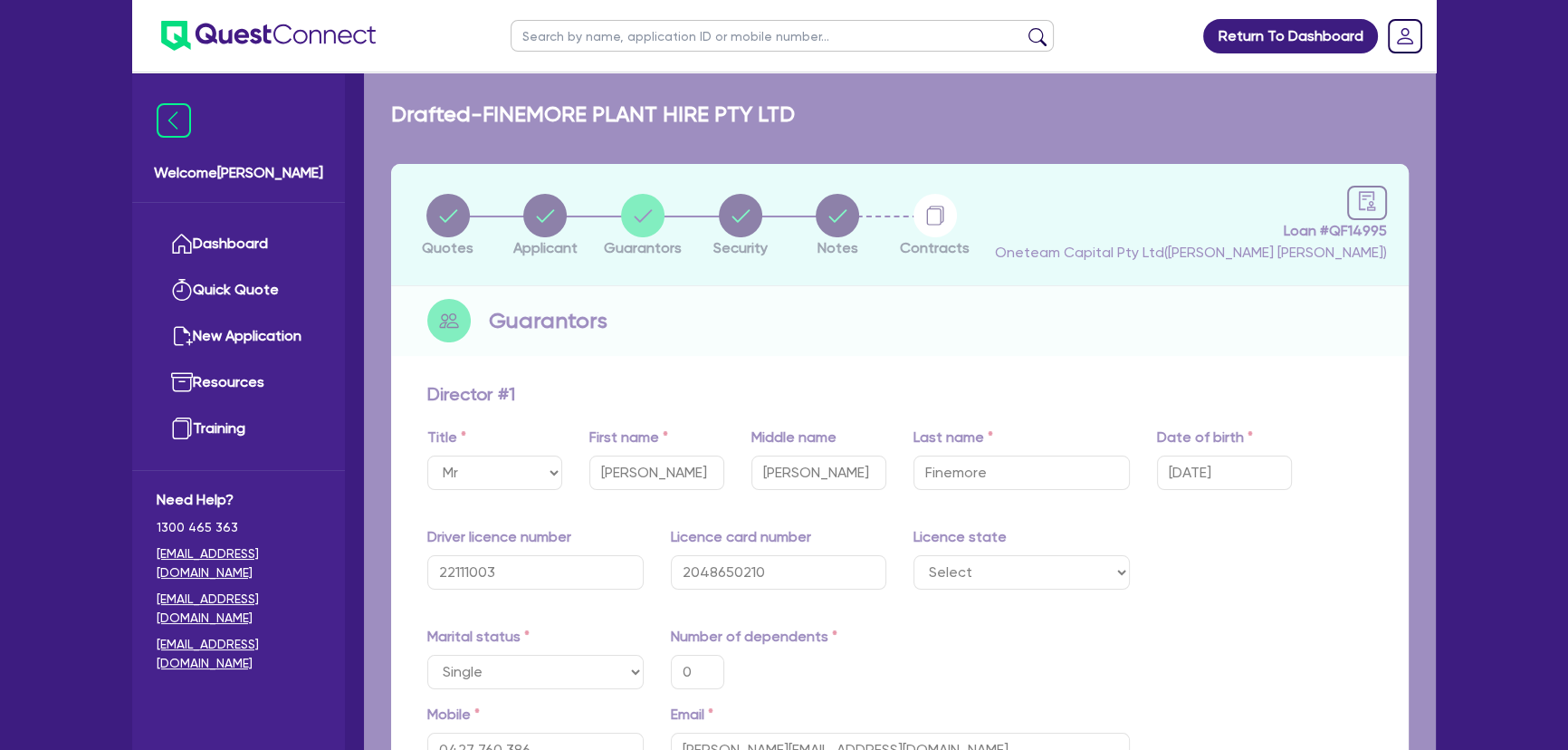
type input "0"
type input "0427 760 386"
type input "1,300,000"
type input "188,000"
type input "40,000"
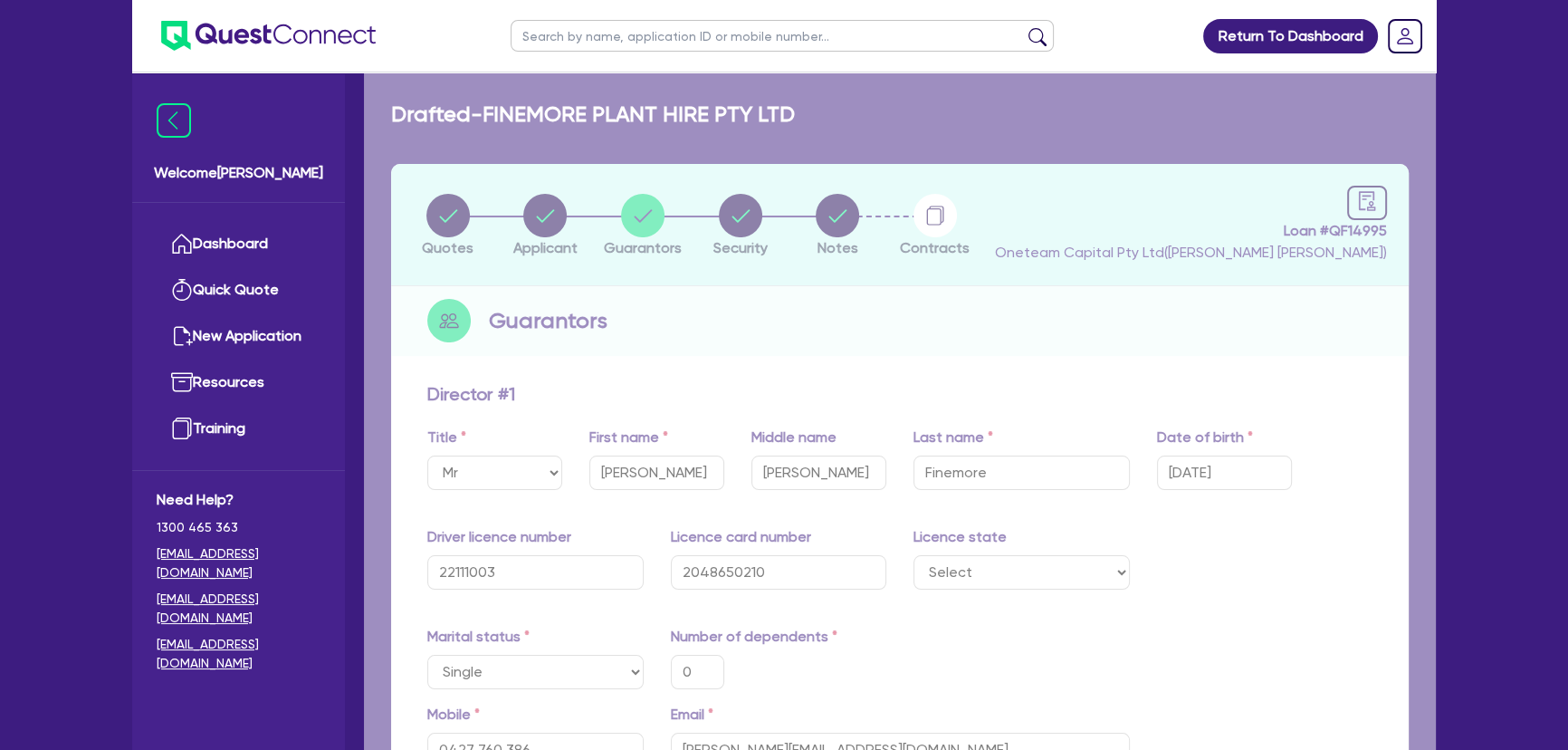
type input "15,000"
type input "800,000"
type input "3,500"
type input "15,000"
type input "175,000"
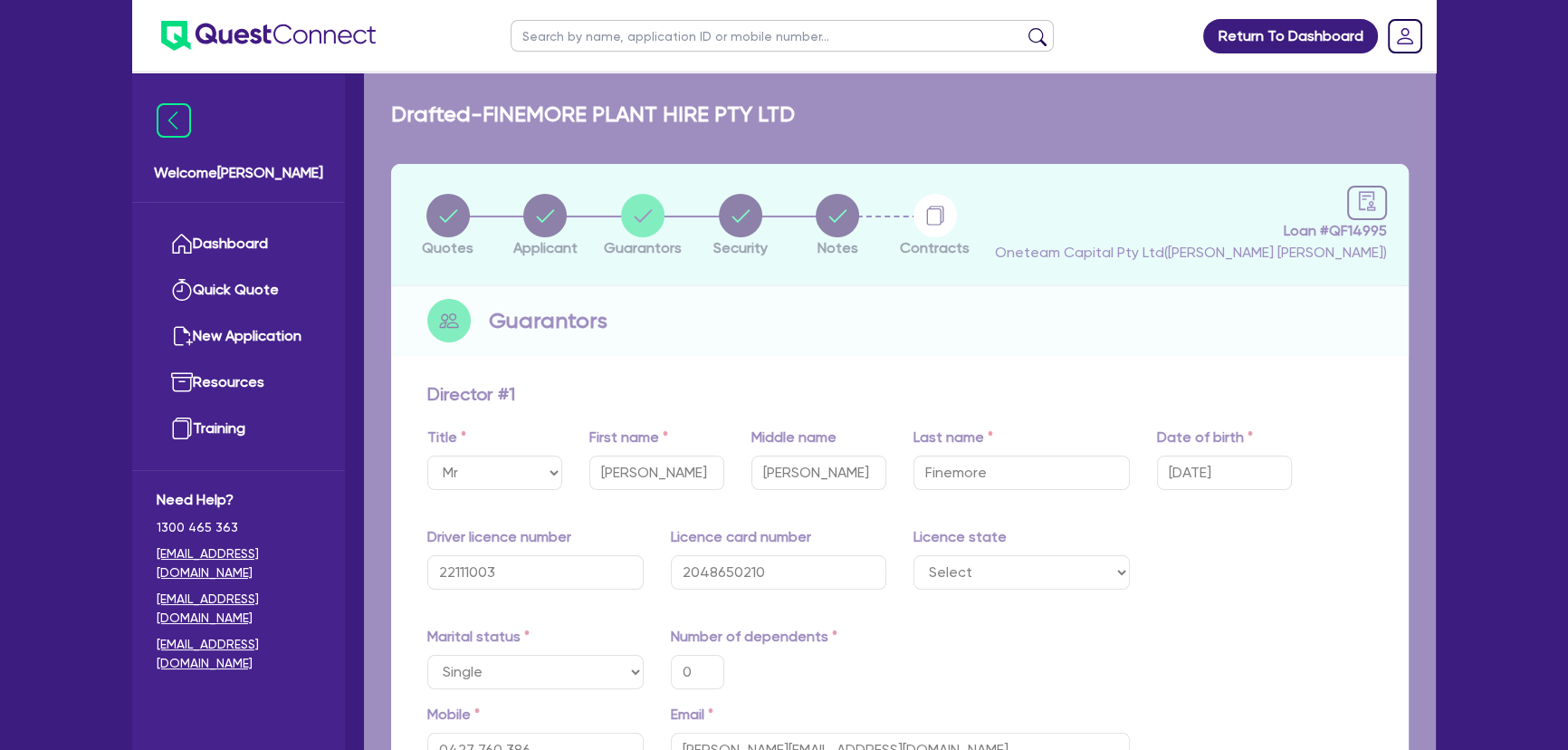
type input "3,115"
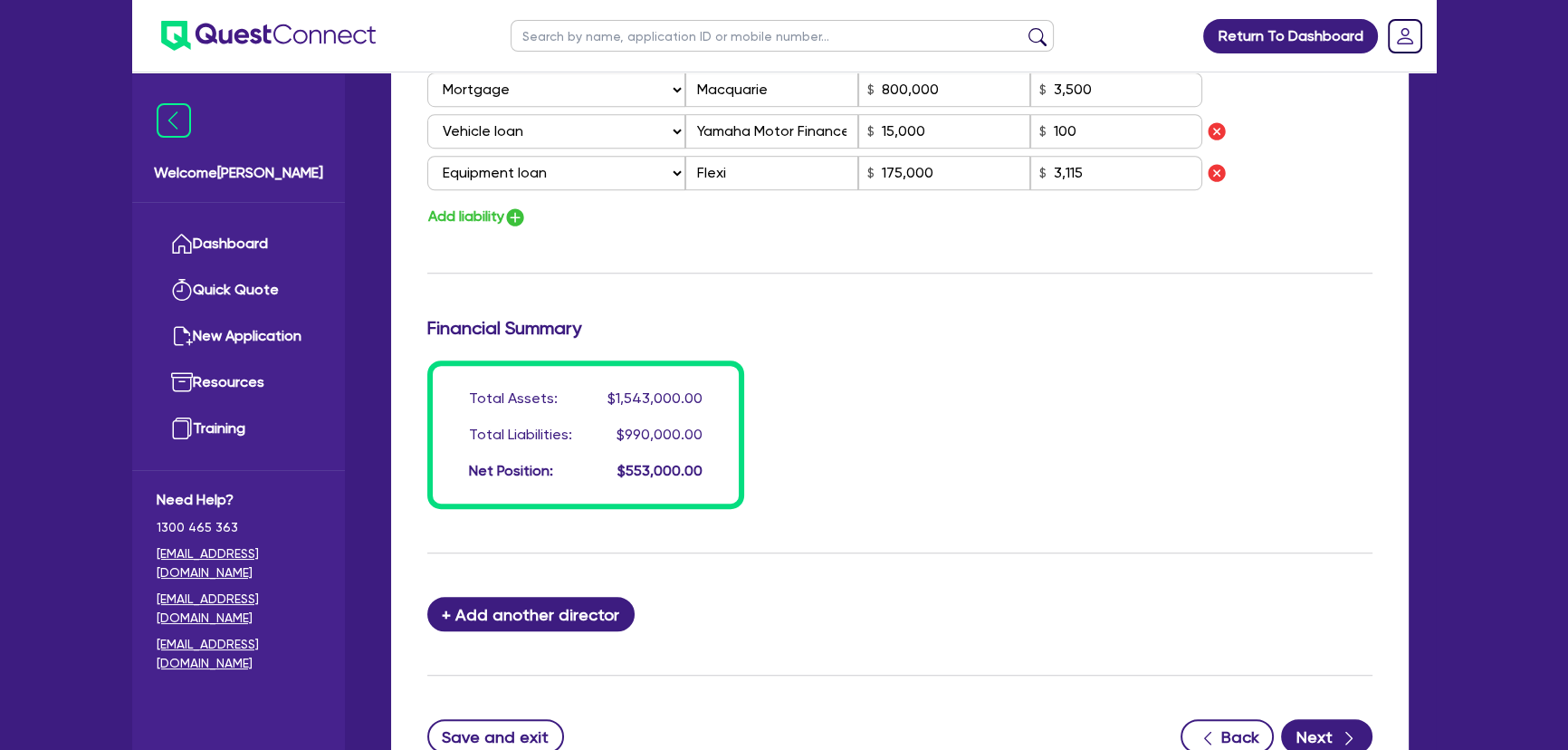
scroll to position [1569, 0]
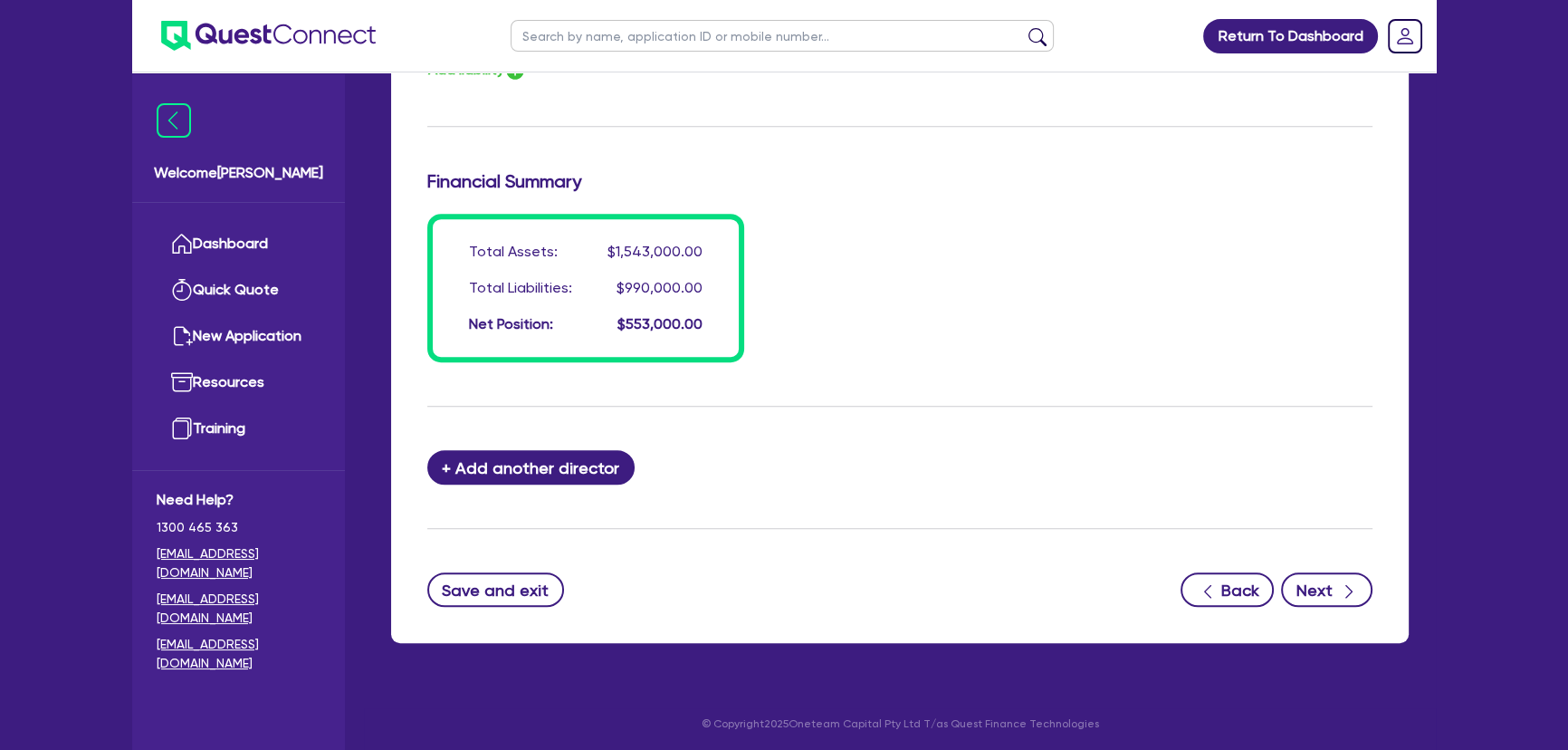
click at [1308, 573] on button "Next" at bounding box center [1326, 589] width 91 height 34
select select "CARS_AND_LIGHT_TRUCKS"
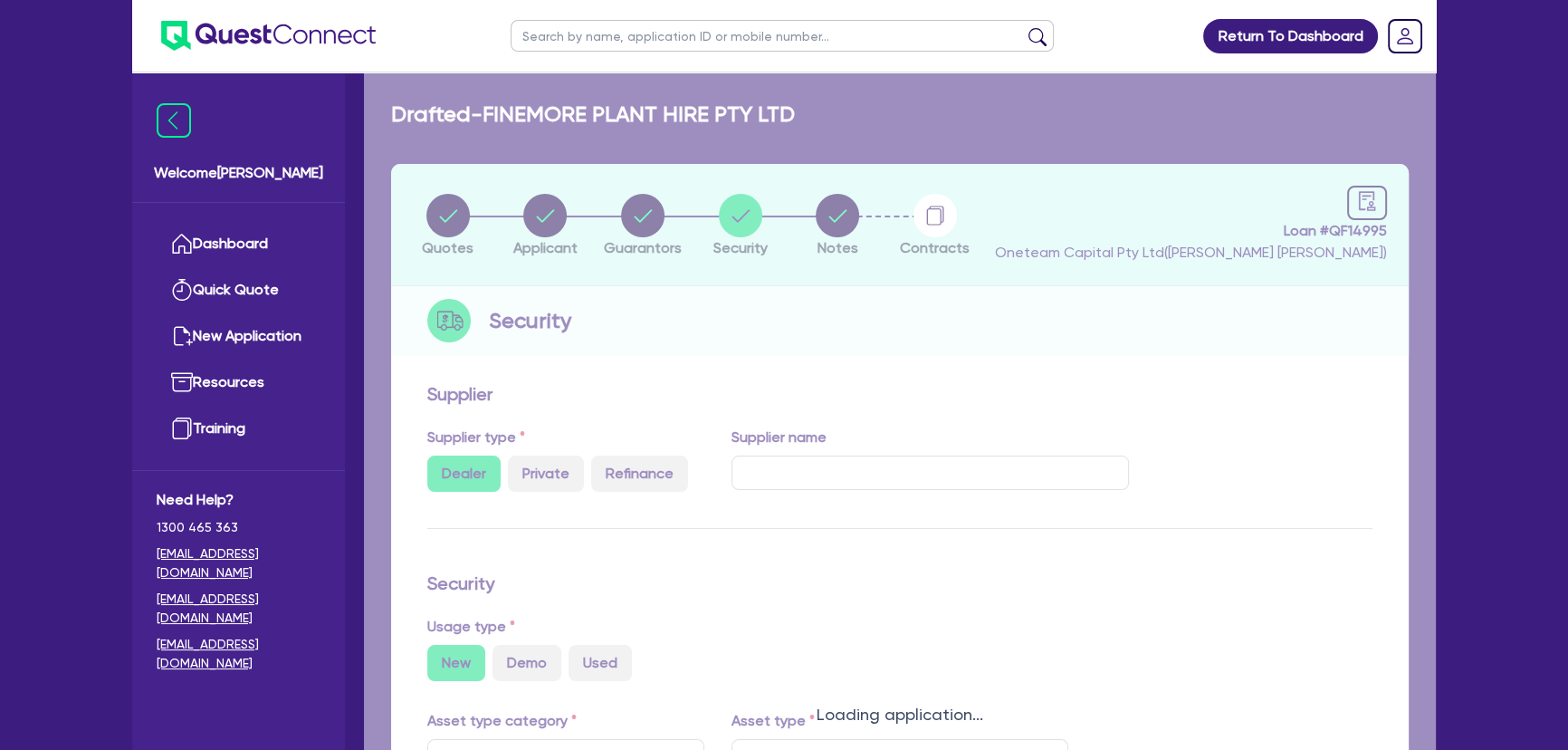
select select "VANS_AND_UTES"
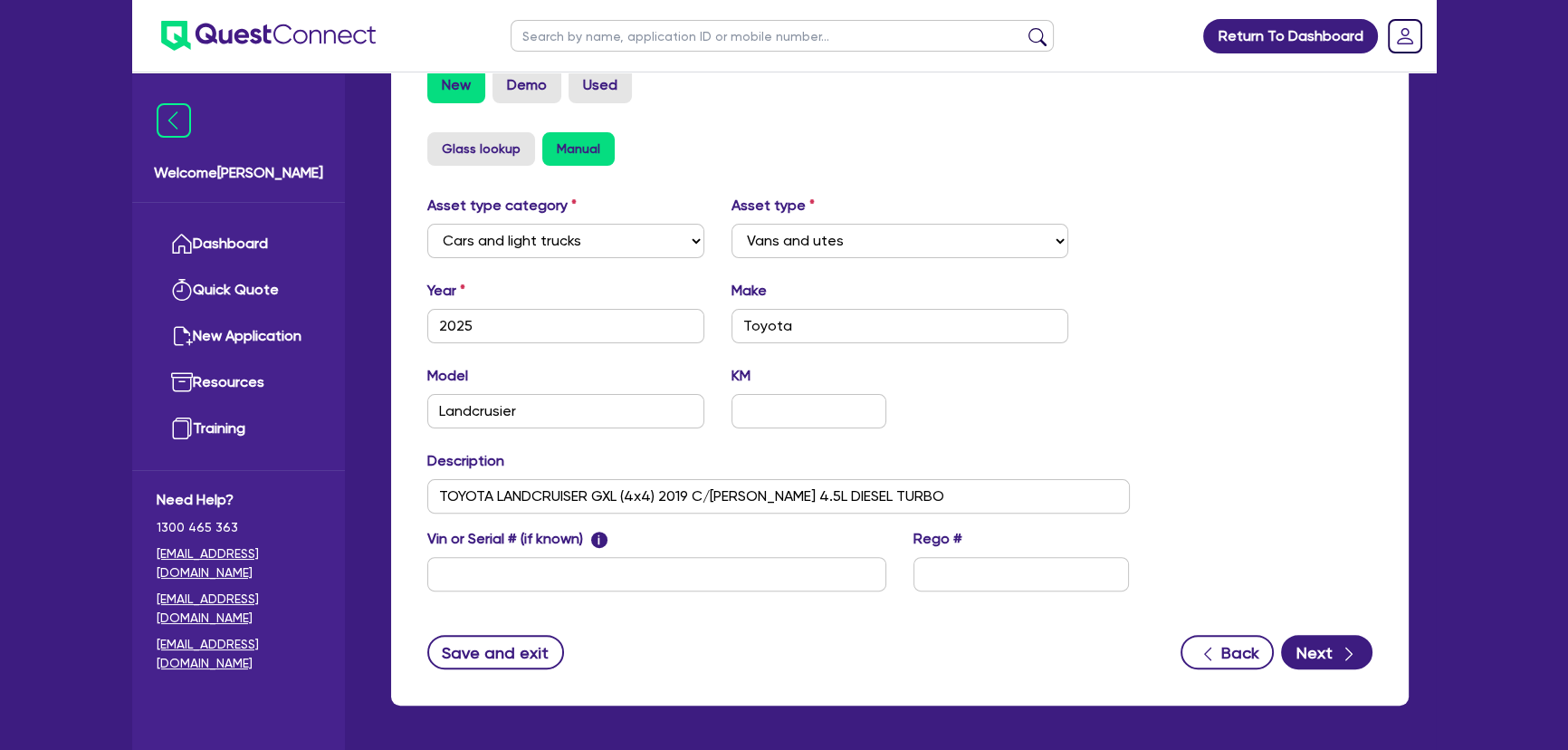
scroll to position [642, 0]
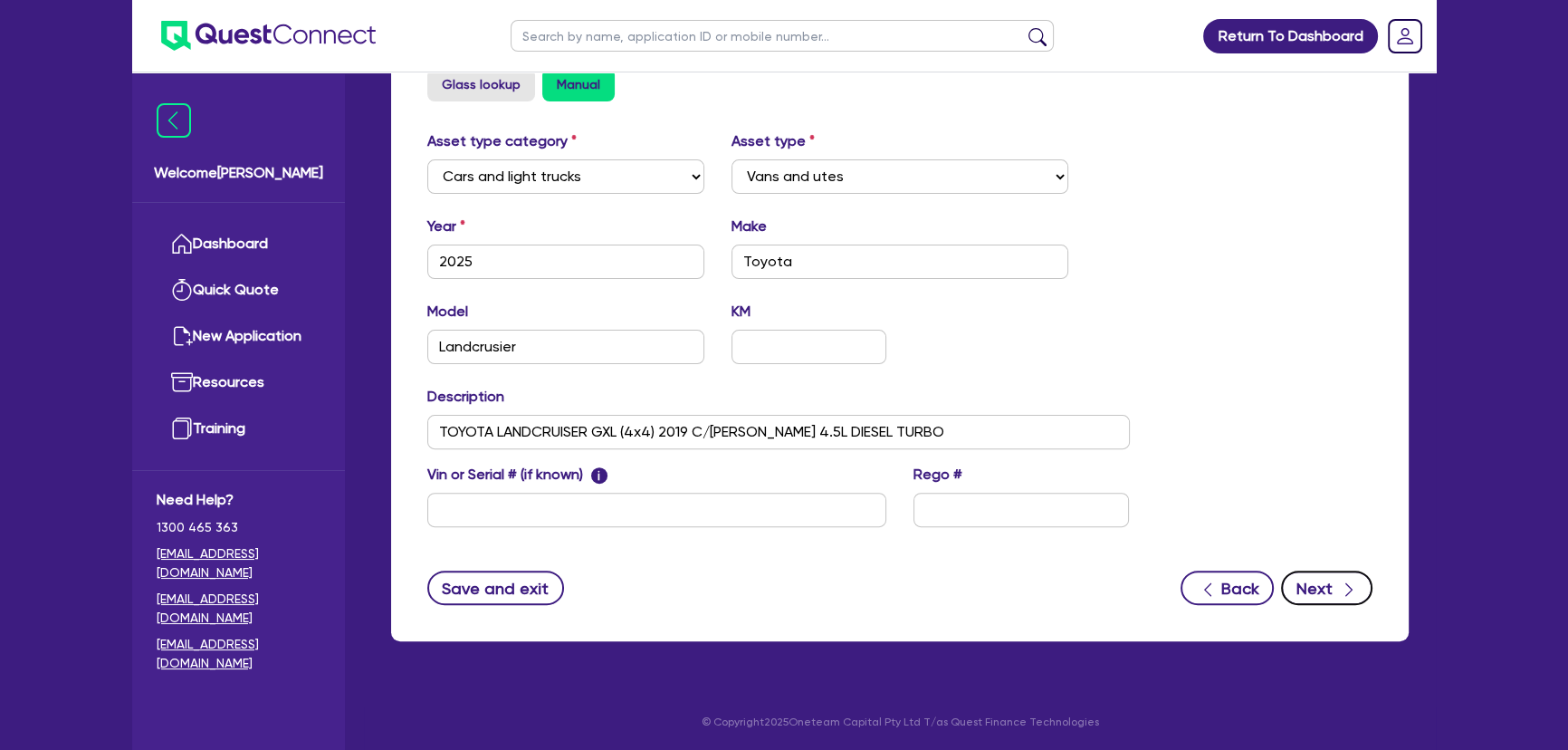
click at [1306, 587] on button "Next" at bounding box center [1326, 587] width 91 height 34
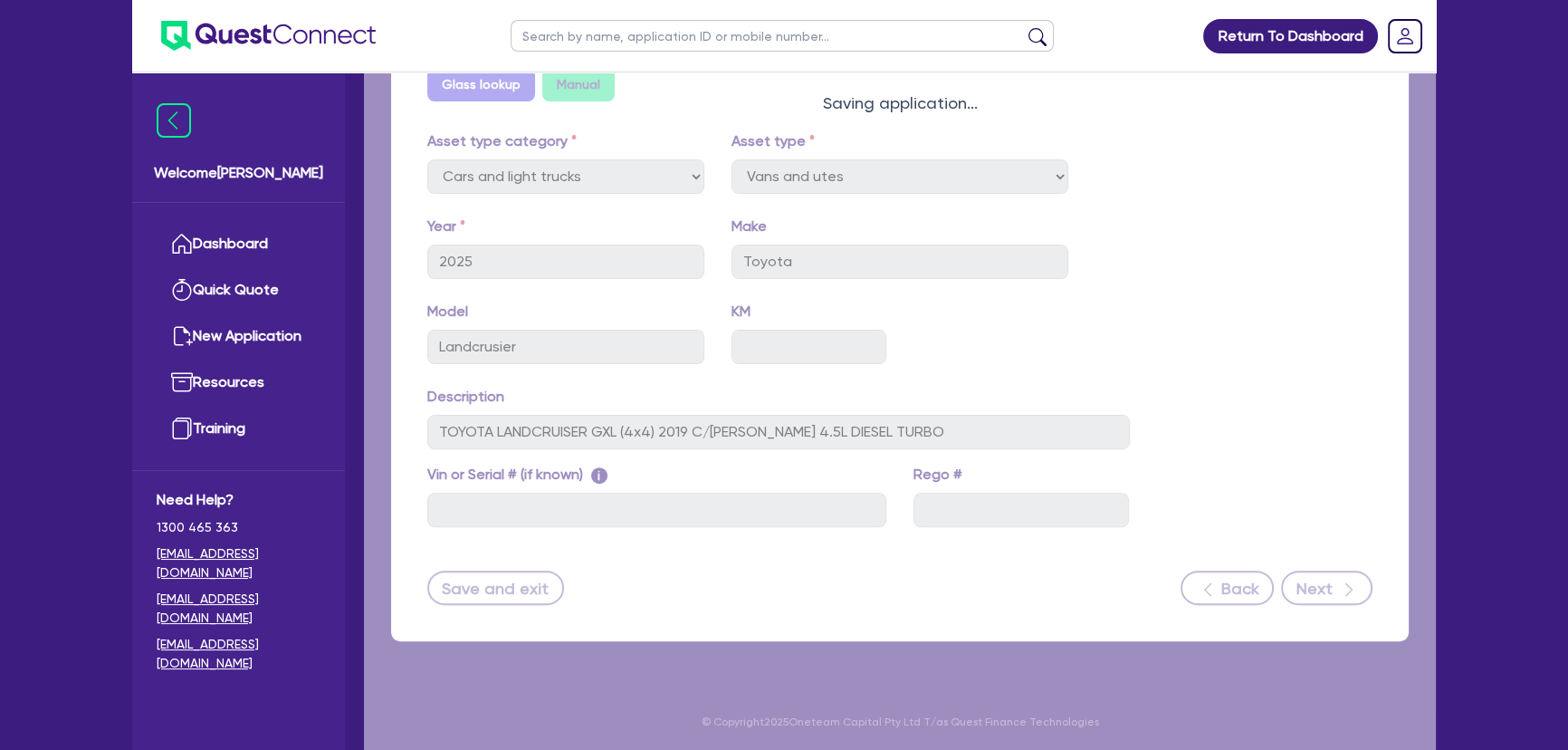
select select "Other"
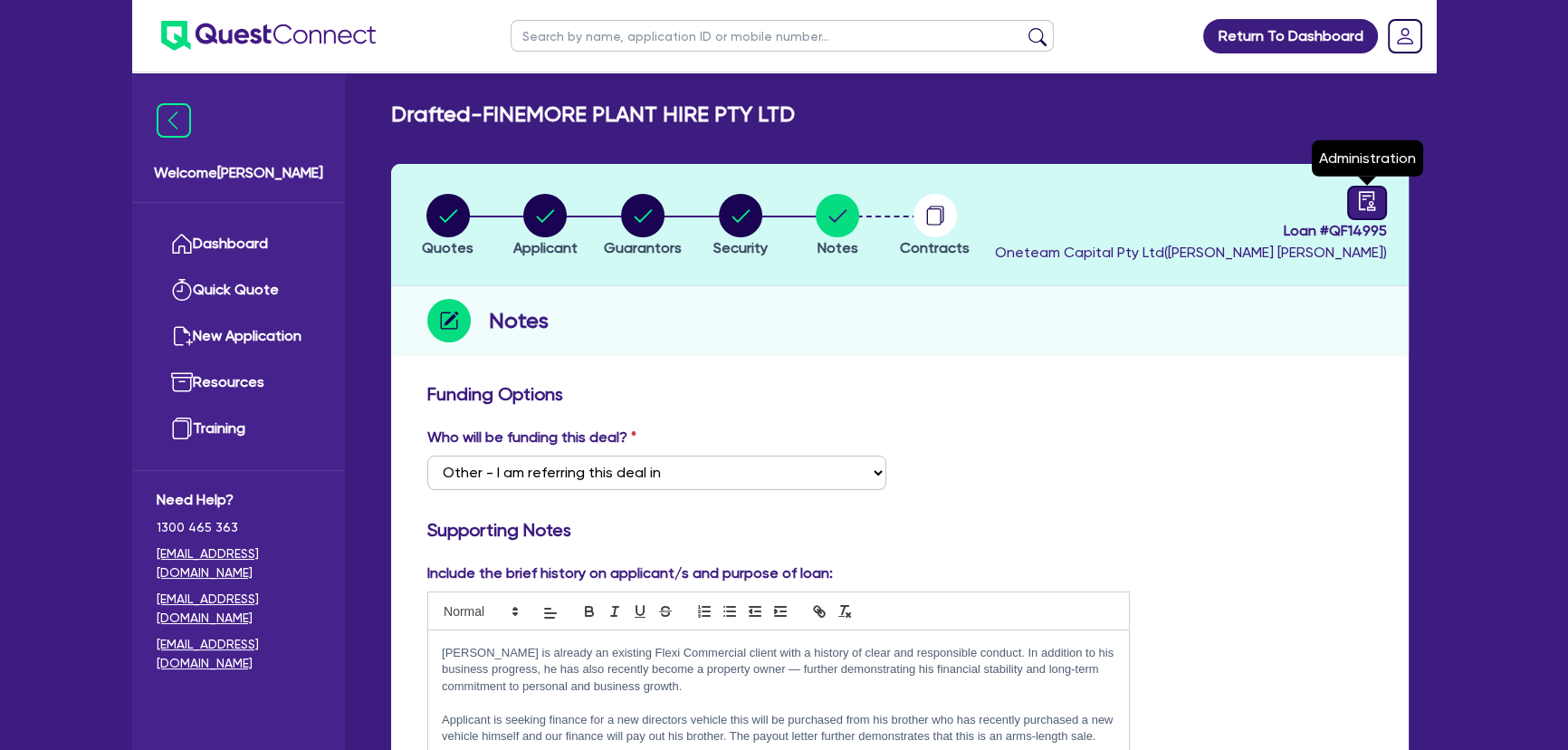
click at [1360, 202] on icon "audit" at bounding box center [1367, 200] width 17 height 19
select select "DRAFTED_AMENDED"
select select "Flexicommercial"
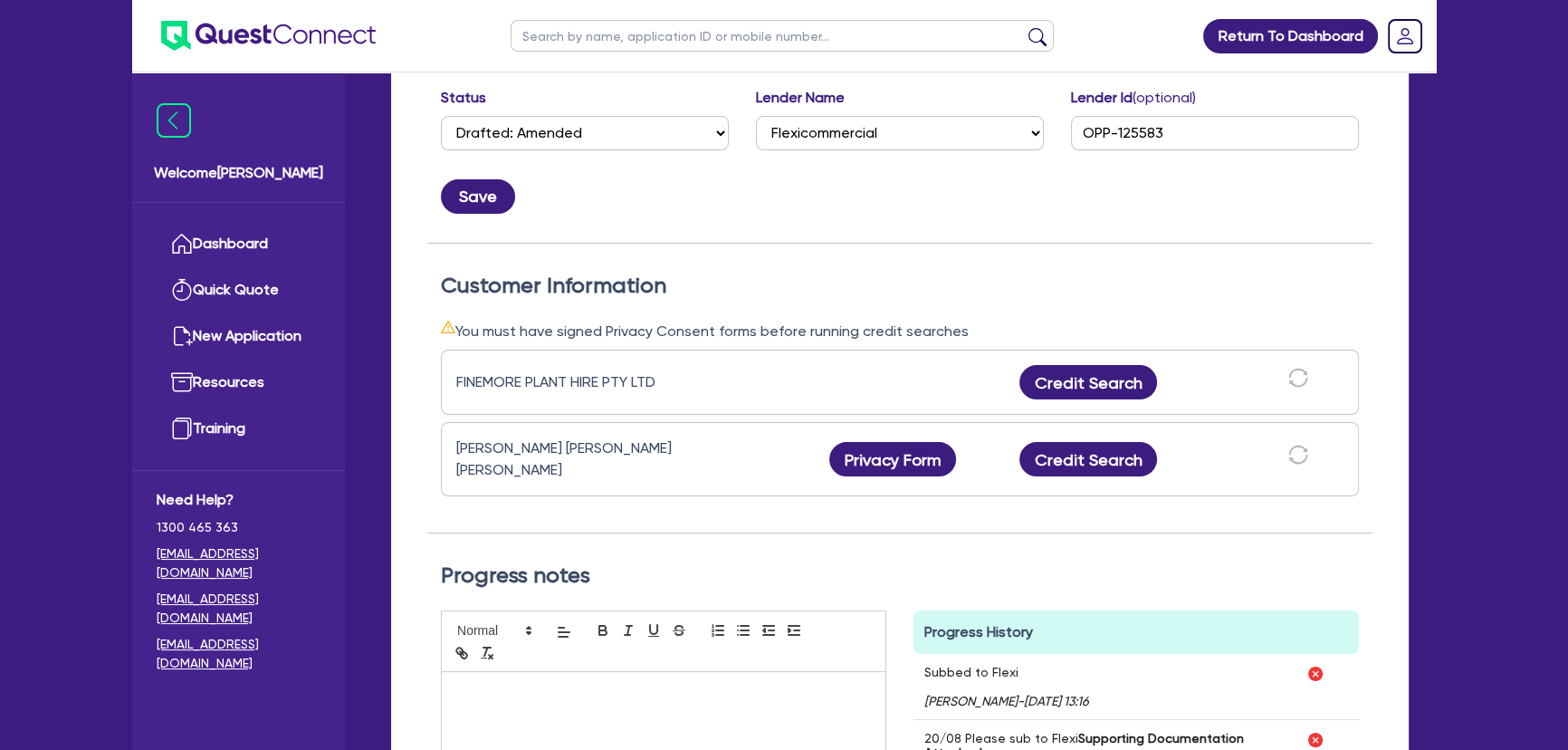
scroll to position [81, 0]
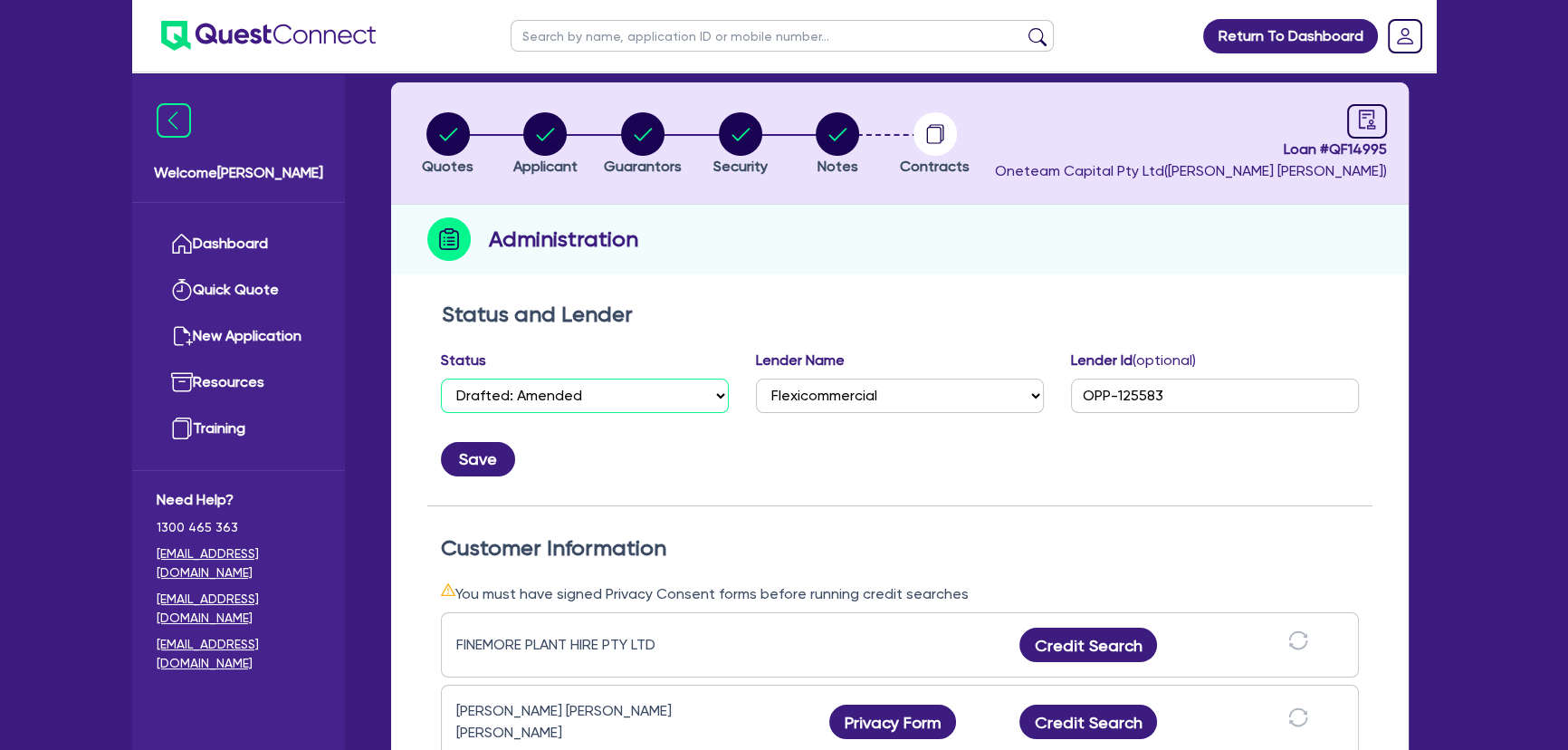
click at [556, 394] on select "Select Quoted Drafted: New Drafted: Amended Submitted: New Submitted: Amended I…" at bounding box center [585, 396] width 288 height 34
select select "APPROVED_WAITING_FOR_MORE_INFO"
click at [441, 379] on select "Select Quoted Drafted: New Drafted: Amended Submitted: New Submitted: Amended I…" at bounding box center [585, 396] width 288 height 34
click at [464, 472] on button "Save" at bounding box center [479, 458] width 74 height 34
click at [732, 147] on circle "button" at bounding box center [741, 134] width 43 height 43
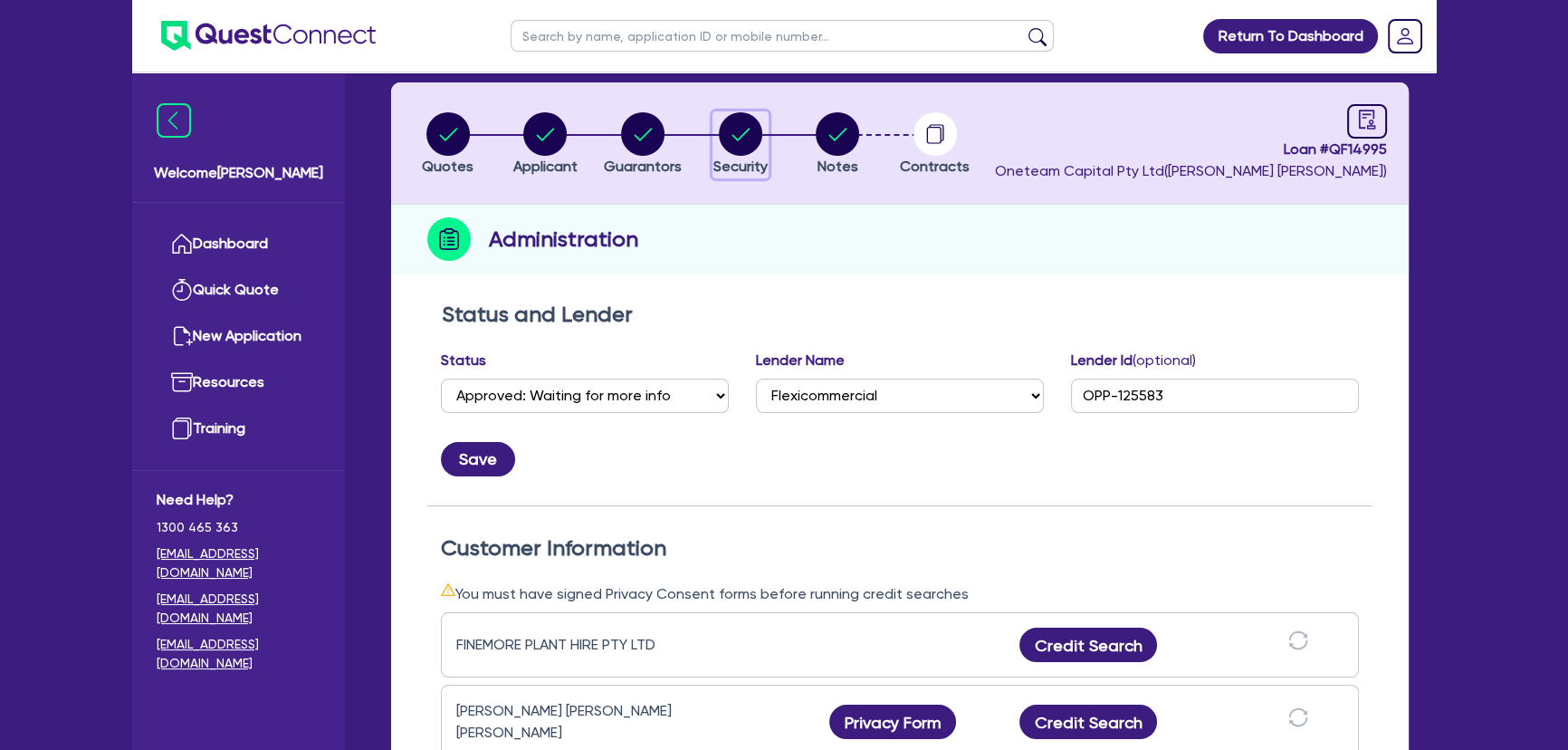
select select "CARS_AND_LIGHT_TRUCKS"
select select "VANS_AND_UTES"
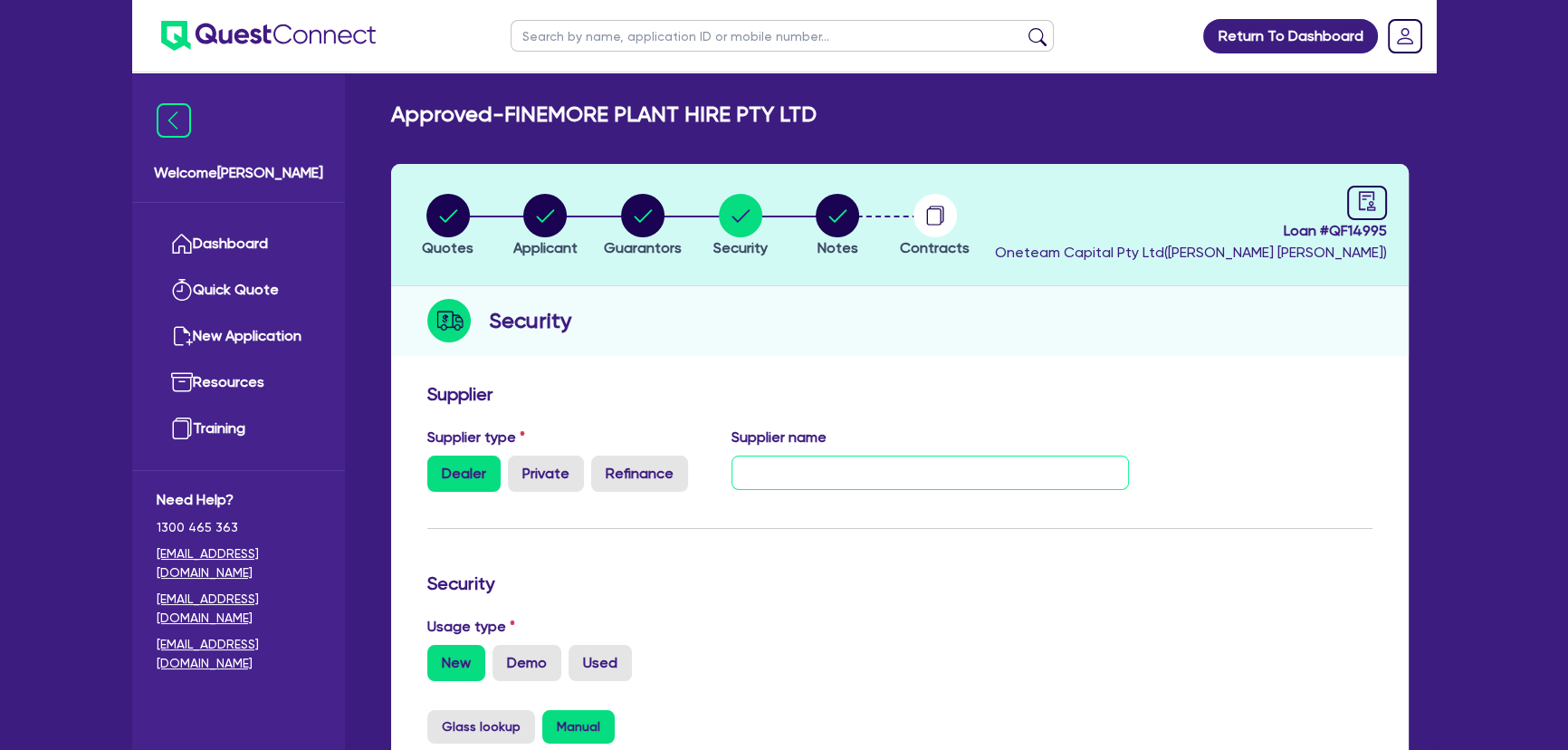
click at [758, 461] on input "text" at bounding box center [931, 472] width 398 height 34
paste input "Cameron Finemore 0498 362 504 Camfinemore@icloud.com"
drag, startPoint x: 844, startPoint y: 466, endPoint x: 856, endPoint y: 466, distance: 12.0
click at [845, 466] on input "Cameron Finemore 0498 362 504 Camfinemore@icloud.com" at bounding box center [931, 472] width 398 height 34
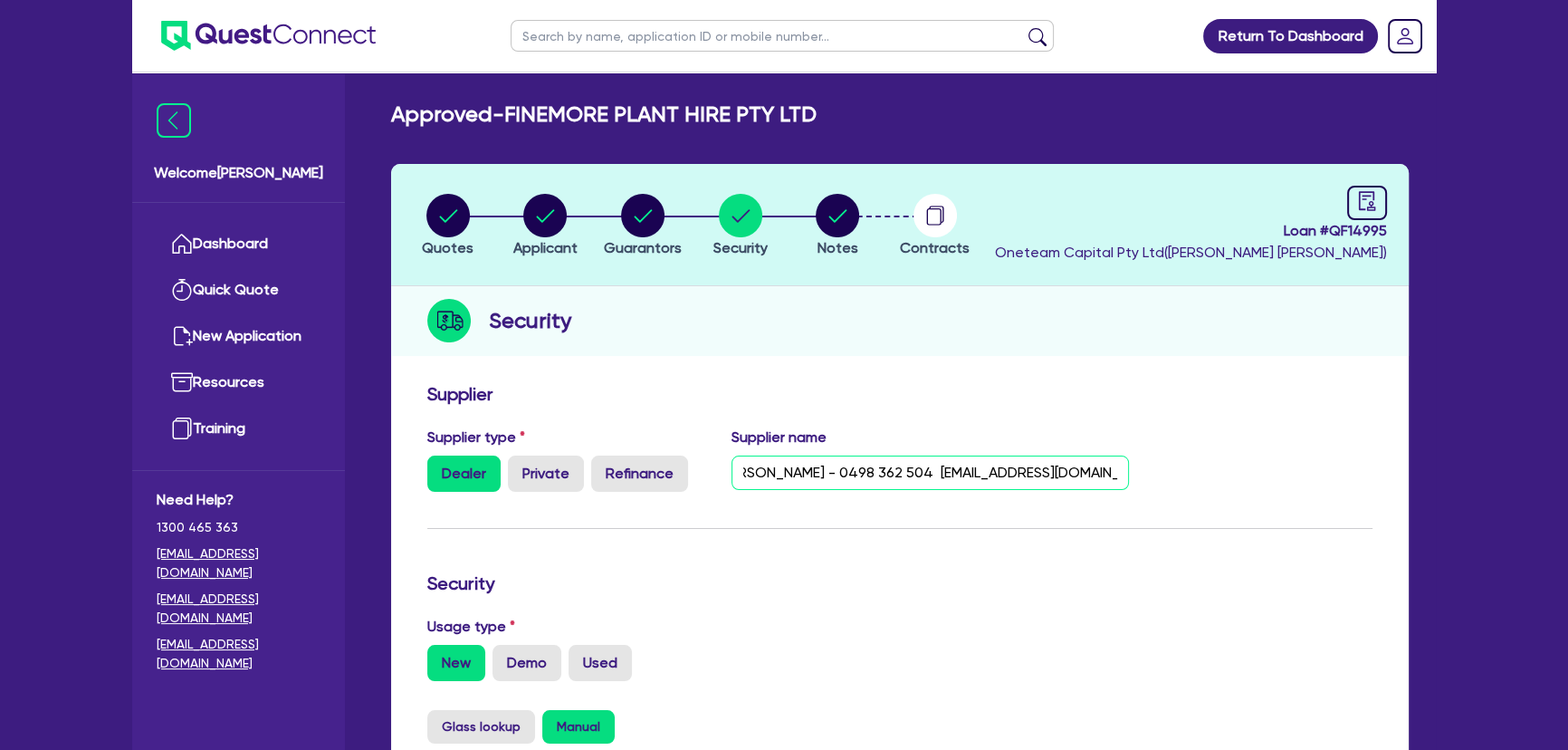
click at [954, 473] on input "Cameron Finemore - 0498 362 504 Camfinemore@icloud.com" at bounding box center [931, 472] width 398 height 34
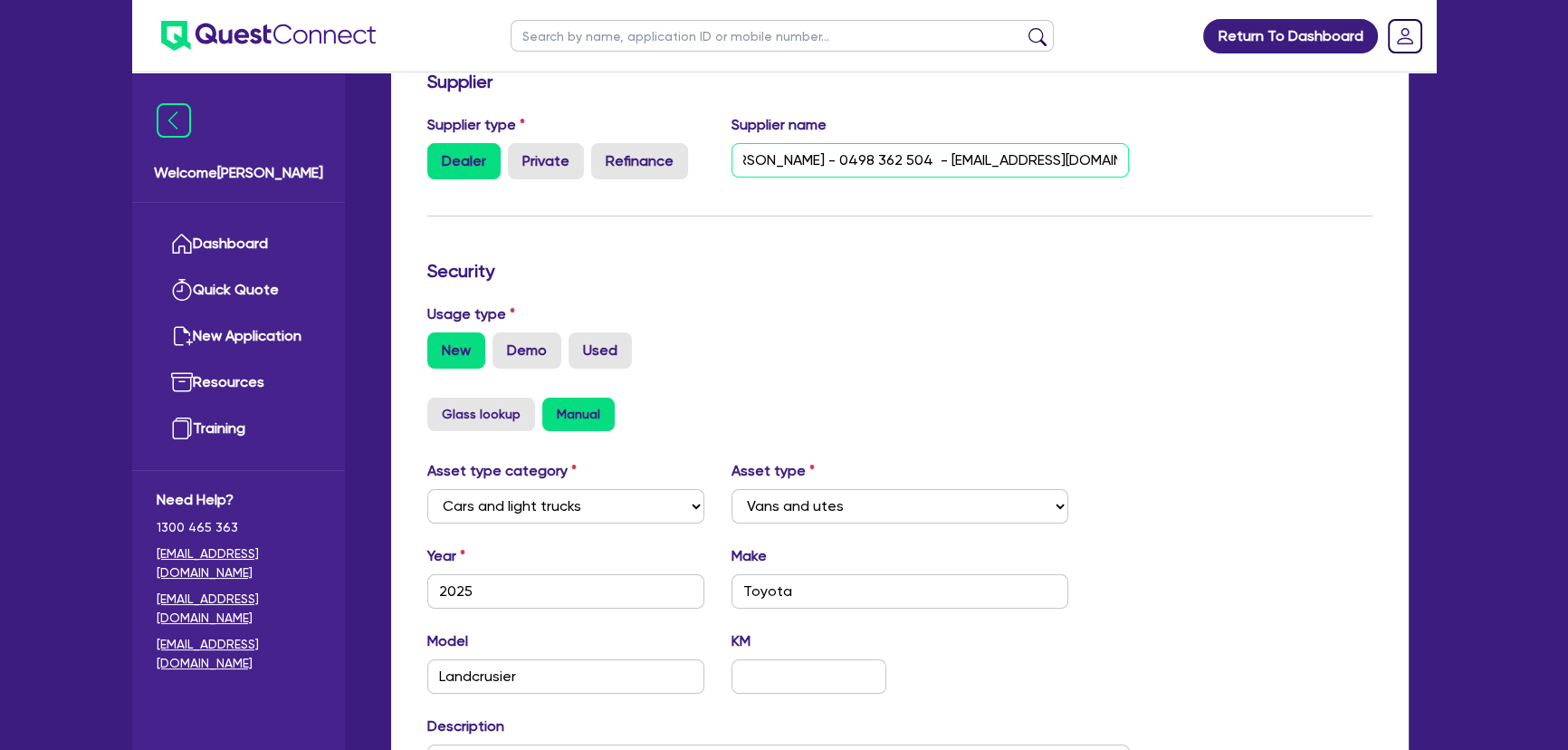
scroll to position [148, 0]
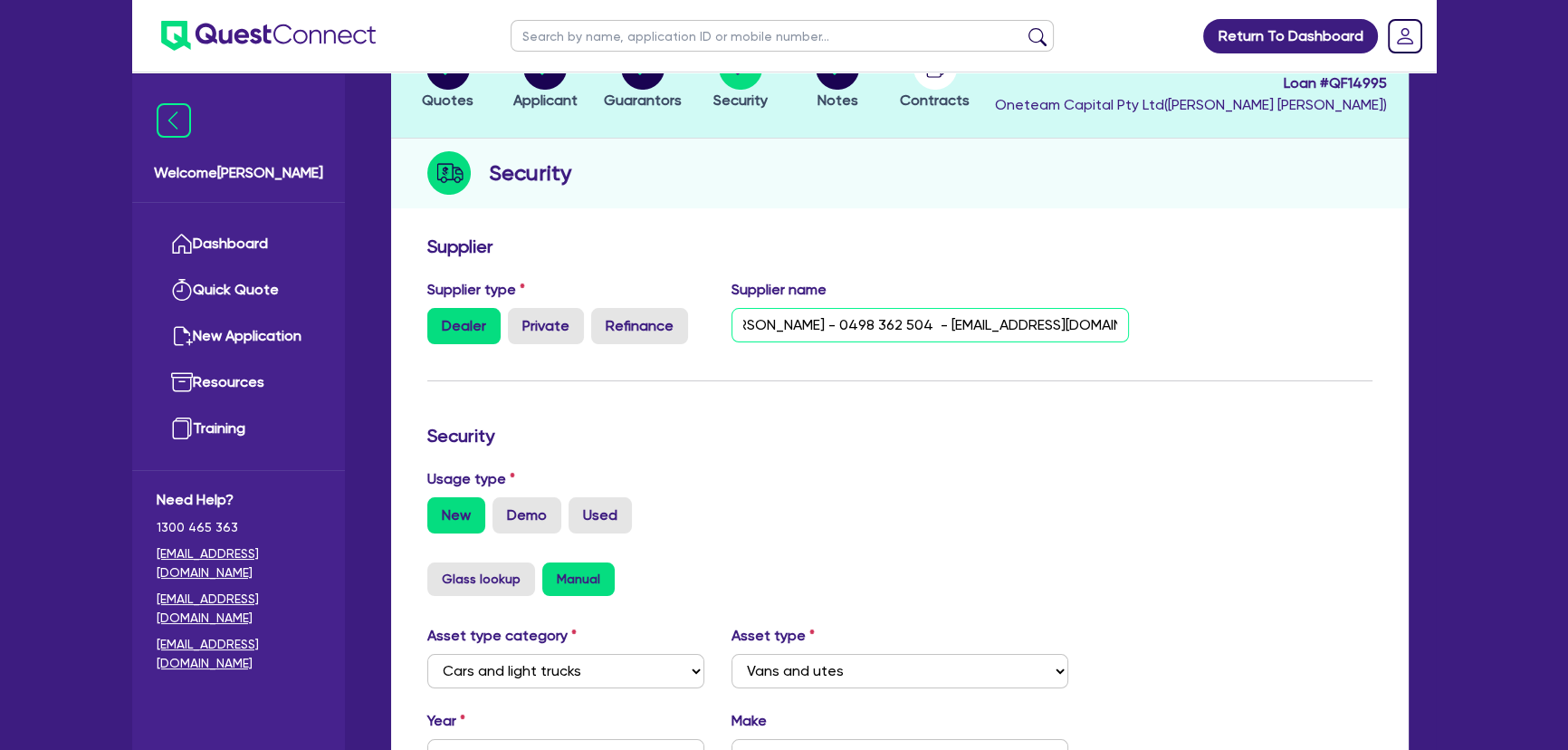
click at [774, 328] on input "Cameron Finemore - 0498 362 504 - Camfinemore@icloud.com" at bounding box center [931, 325] width 398 height 34
drag, startPoint x: 742, startPoint y: 322, endPoint x: 1402, endPoint y: 305, distance: 660.2
click at [1402, 305] on div "Supplier Supplier type Dealer Private Refinance Supplier name Cameron Finemore …" at bounding box center [900, 680] width 1018 height 910
type input "Cameron Finemore - 0498 362 504 - Camfinemore@icloud.com"
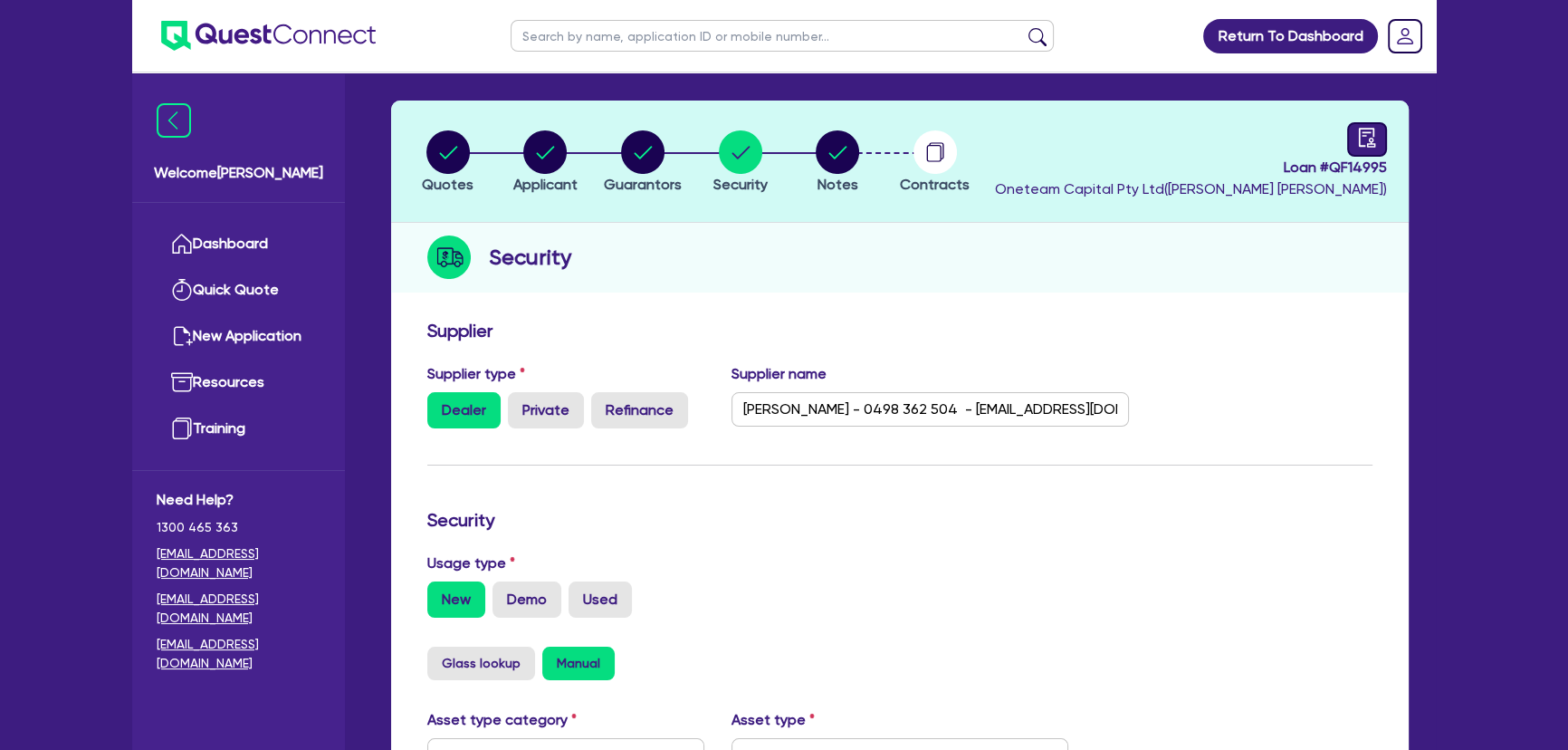
scroll to position [0, 0]
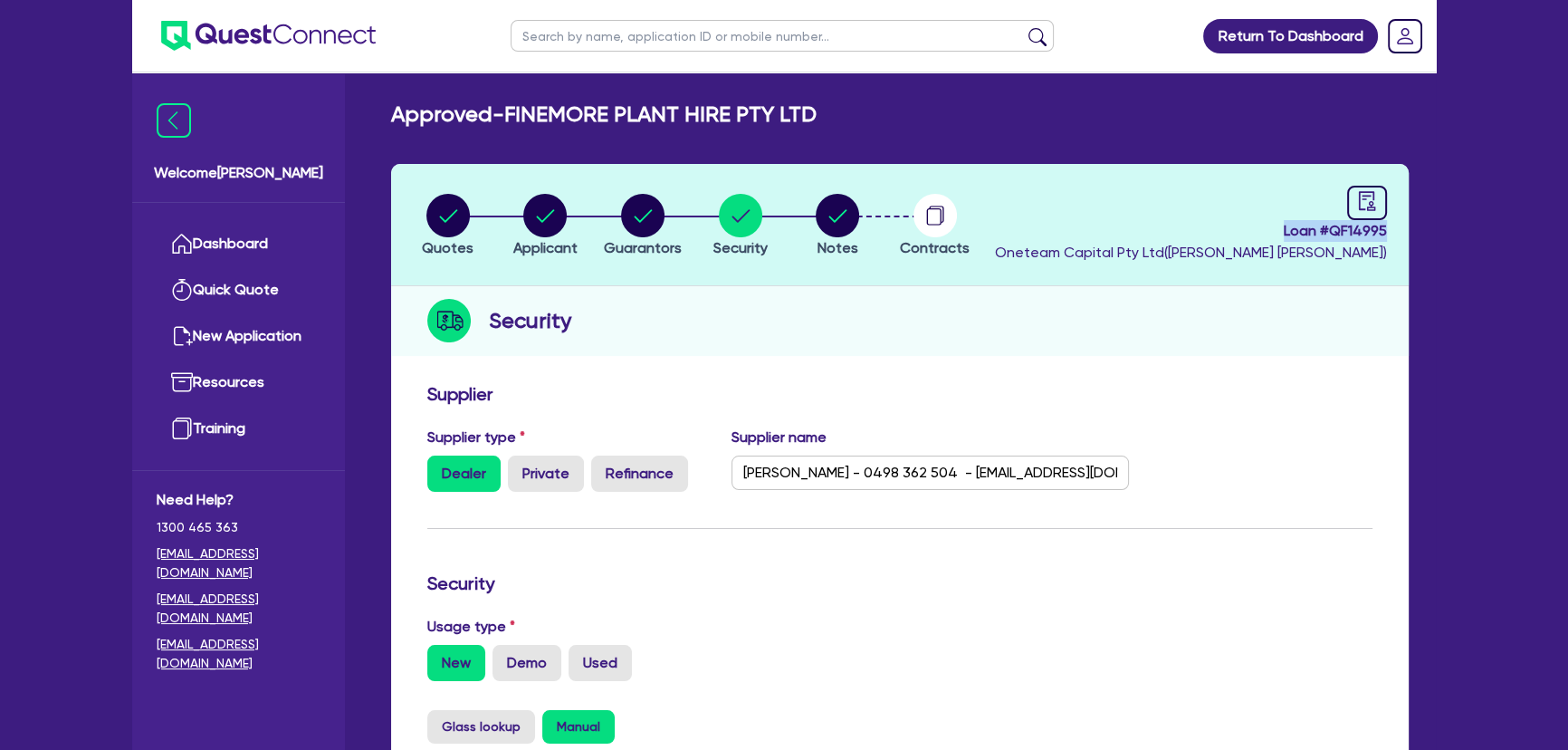
drag, startPoint x: 1282, startPoint y: 225, endPoint x: 1452, endPoint y: 225, distance: 170.0
click at [1452, 225] on div "Return To Dashboard Edit Profile Logout Welcome Joel Dashboard Quick Quote New …" at bounding box center [784, 697] width 1568 height 1394
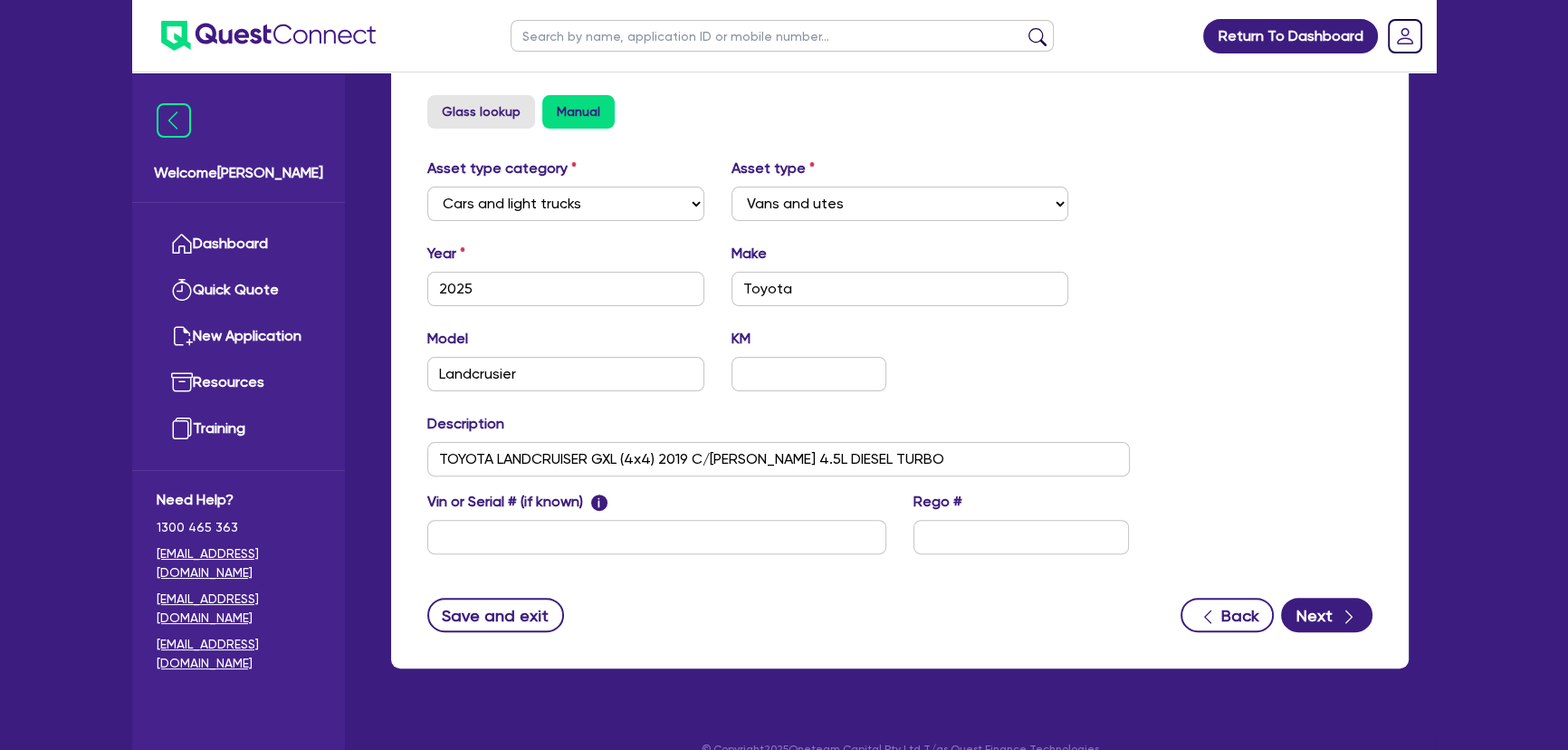
scroll to position [642, 0]
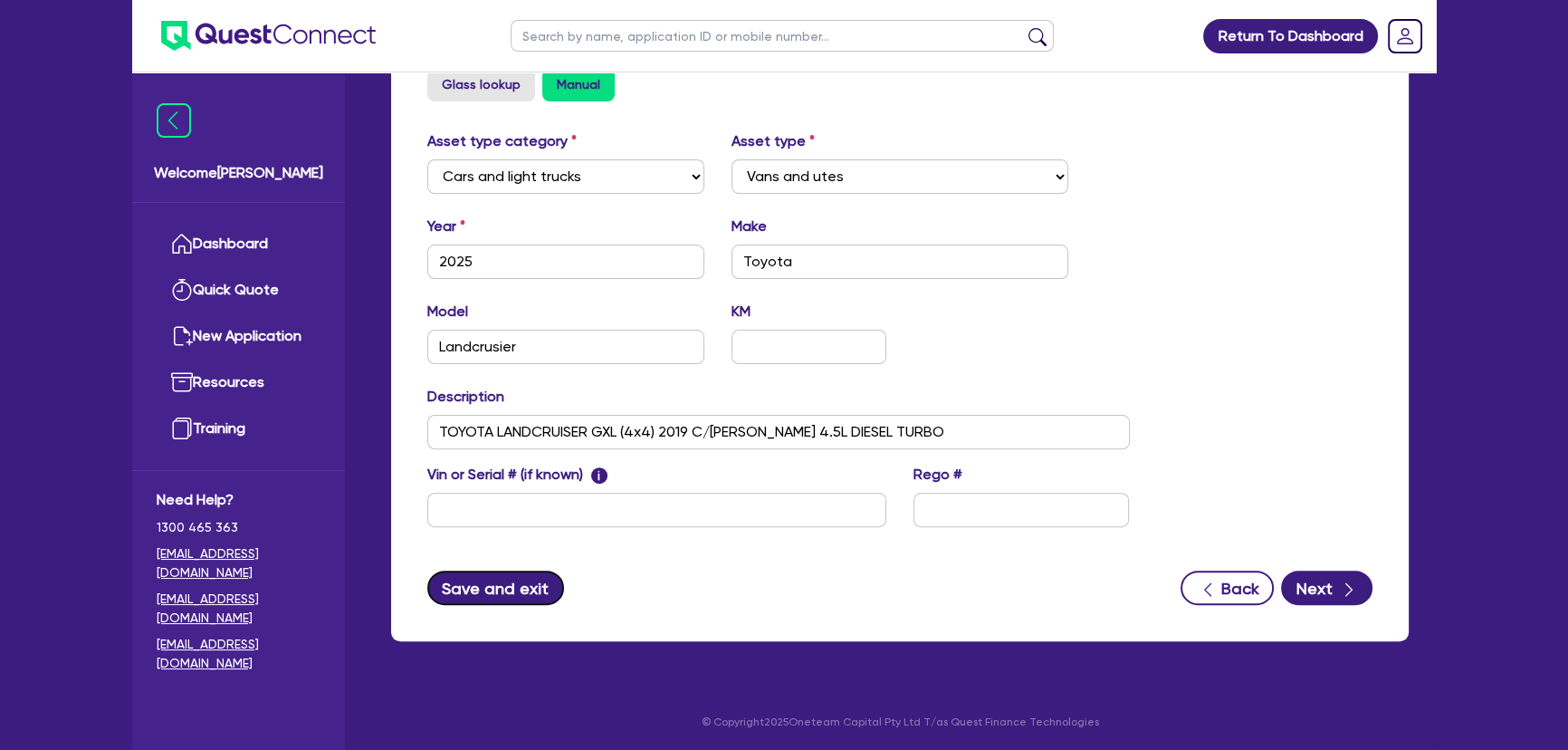
click at [513, 586] on button "Save and exit" at bounding box center [496, 587] width 137 height 34
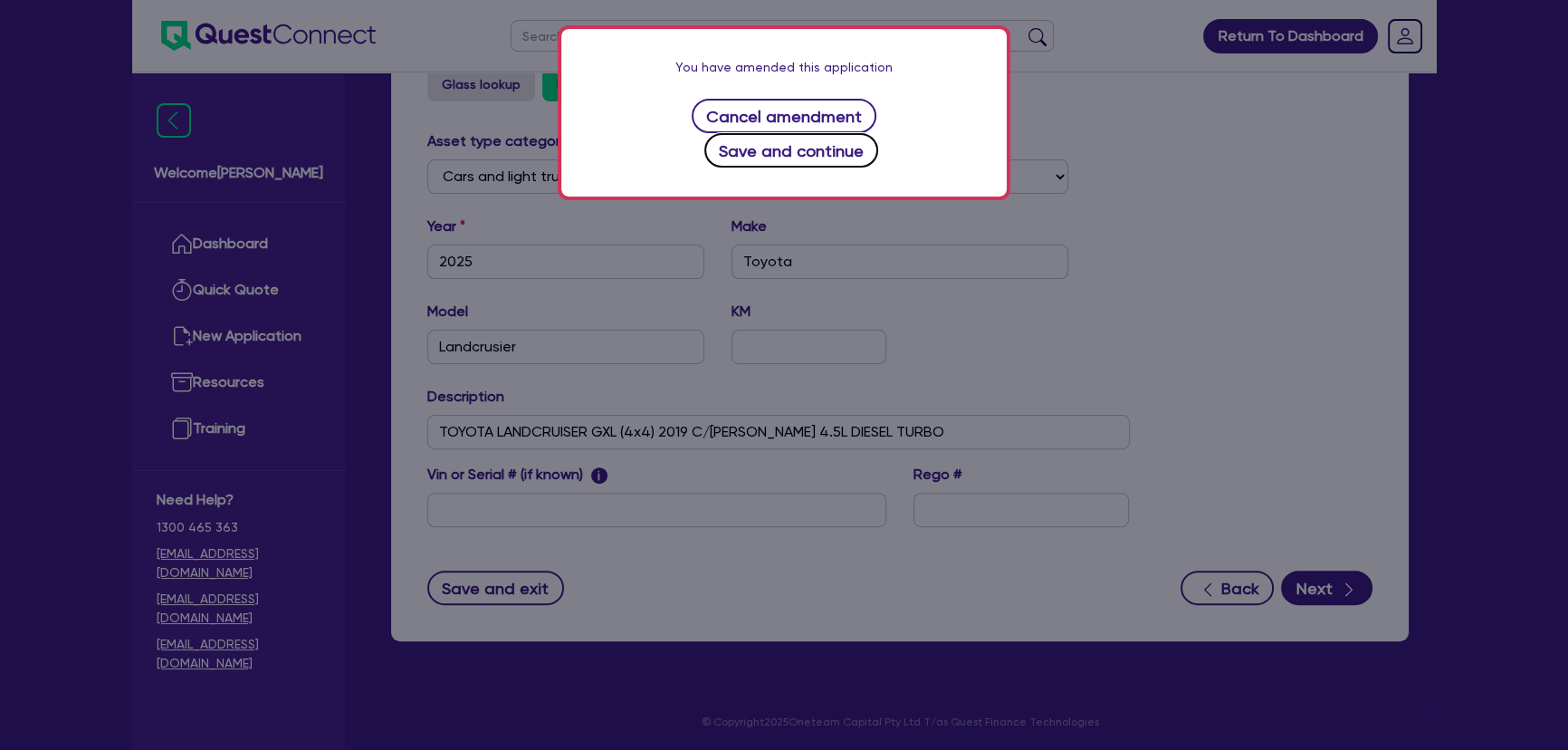
click at [842, 133] on button "Save and continue" at bounding box center [792, 150] width 175 height 34
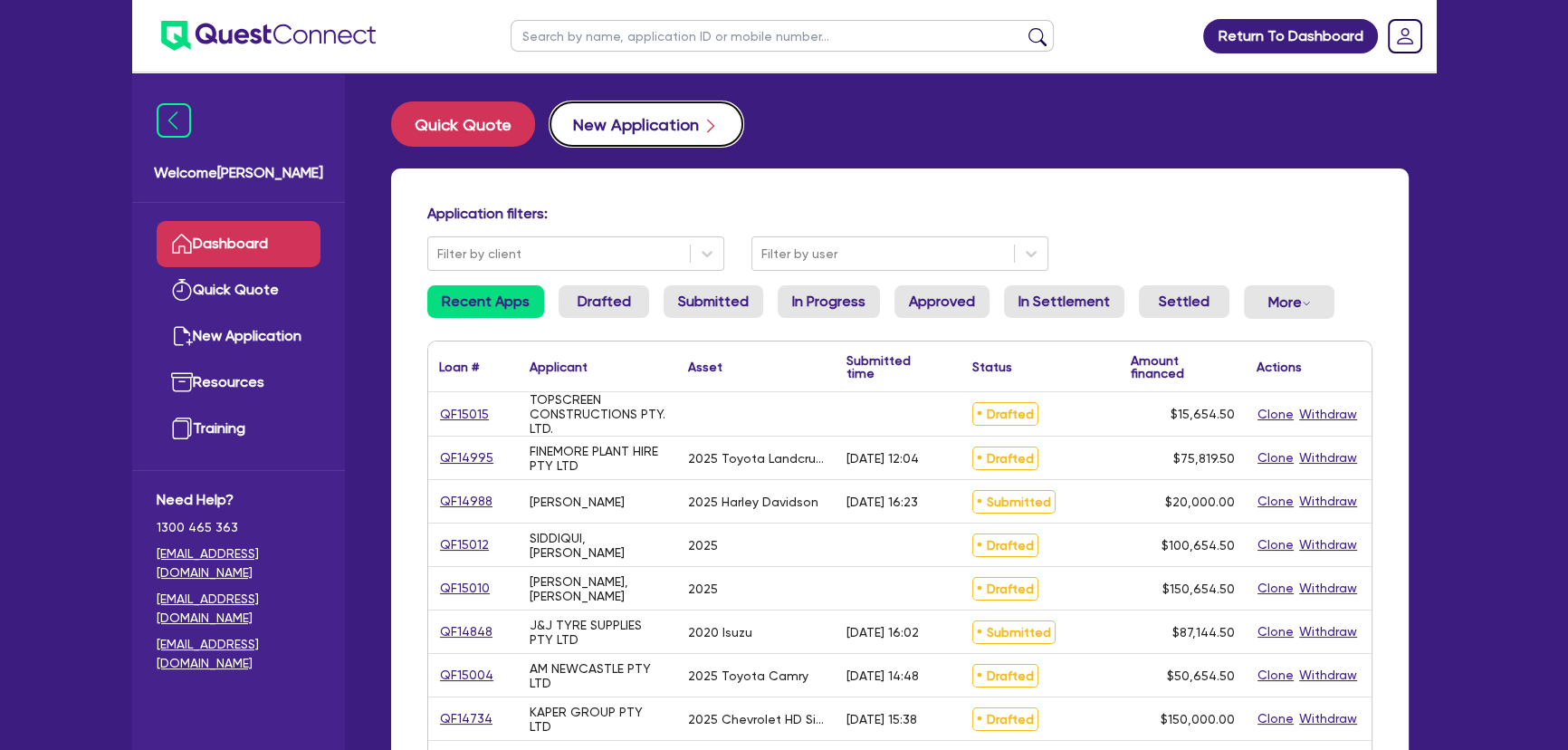
click at [624, 138] on button "New Application" at bounding box center [647, 124] width 194 height 45
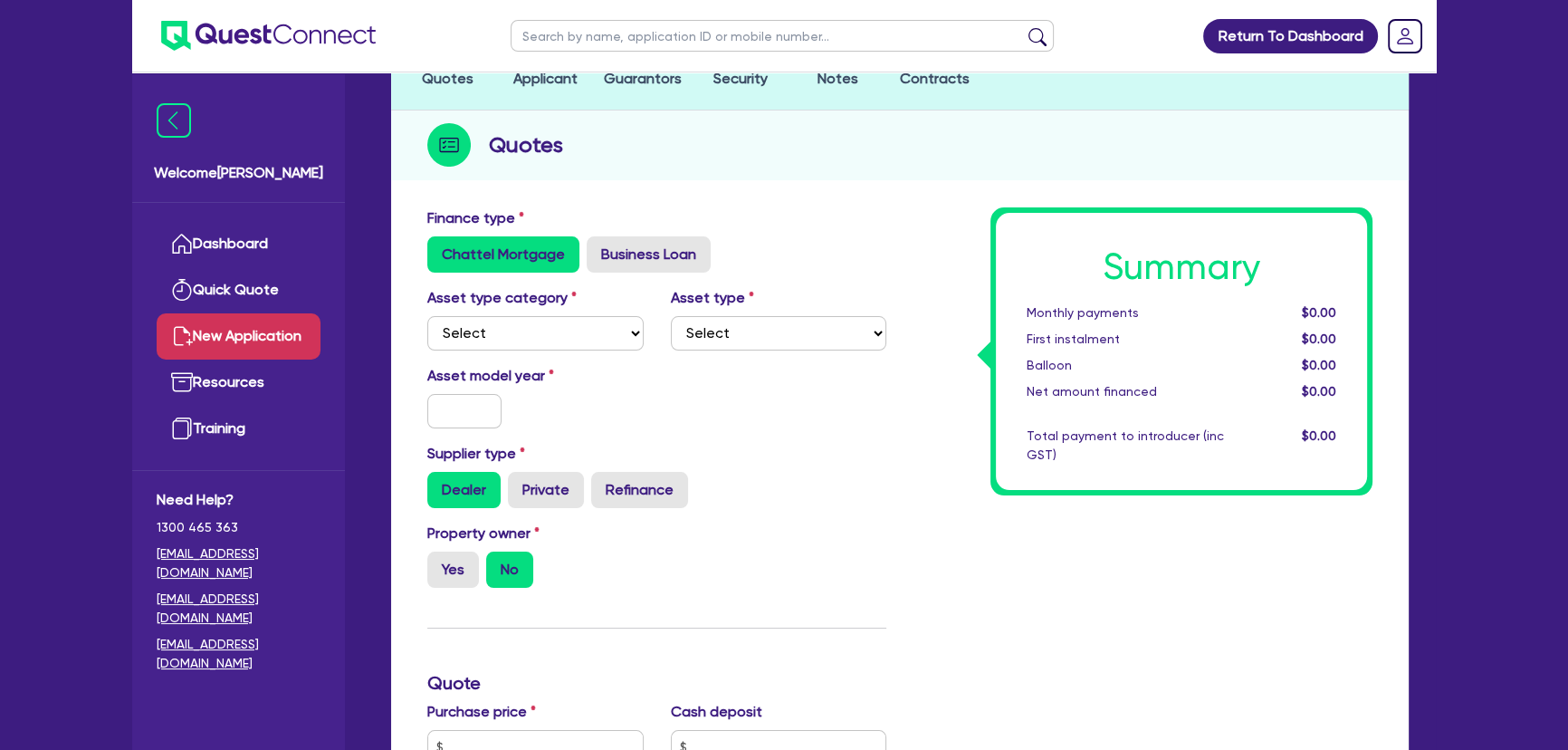
scroll to position [164, 0]
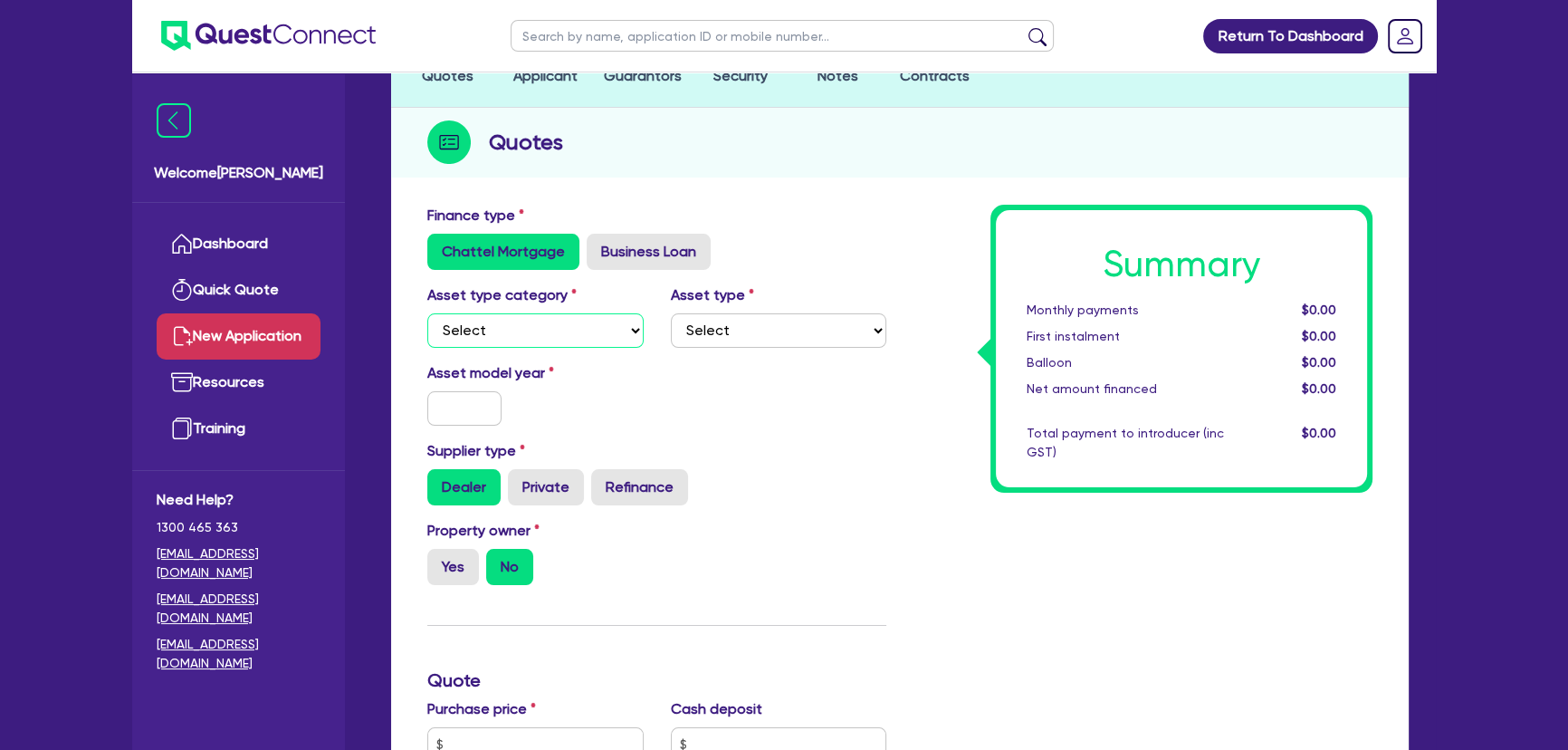
click at [543, 344] on select "Select Cars and light trucks Primary assets Secondary assets Tertiary assets" at bounding box center [535, 330] width 216 height 34
click at [675, 252] on label "Business Loan" at bounding box center [649, 252] width 124 height 36
click at [599, 246] on input "Business Loan" at bounding box center [593, 240] width 12 height 12
radio input "true"
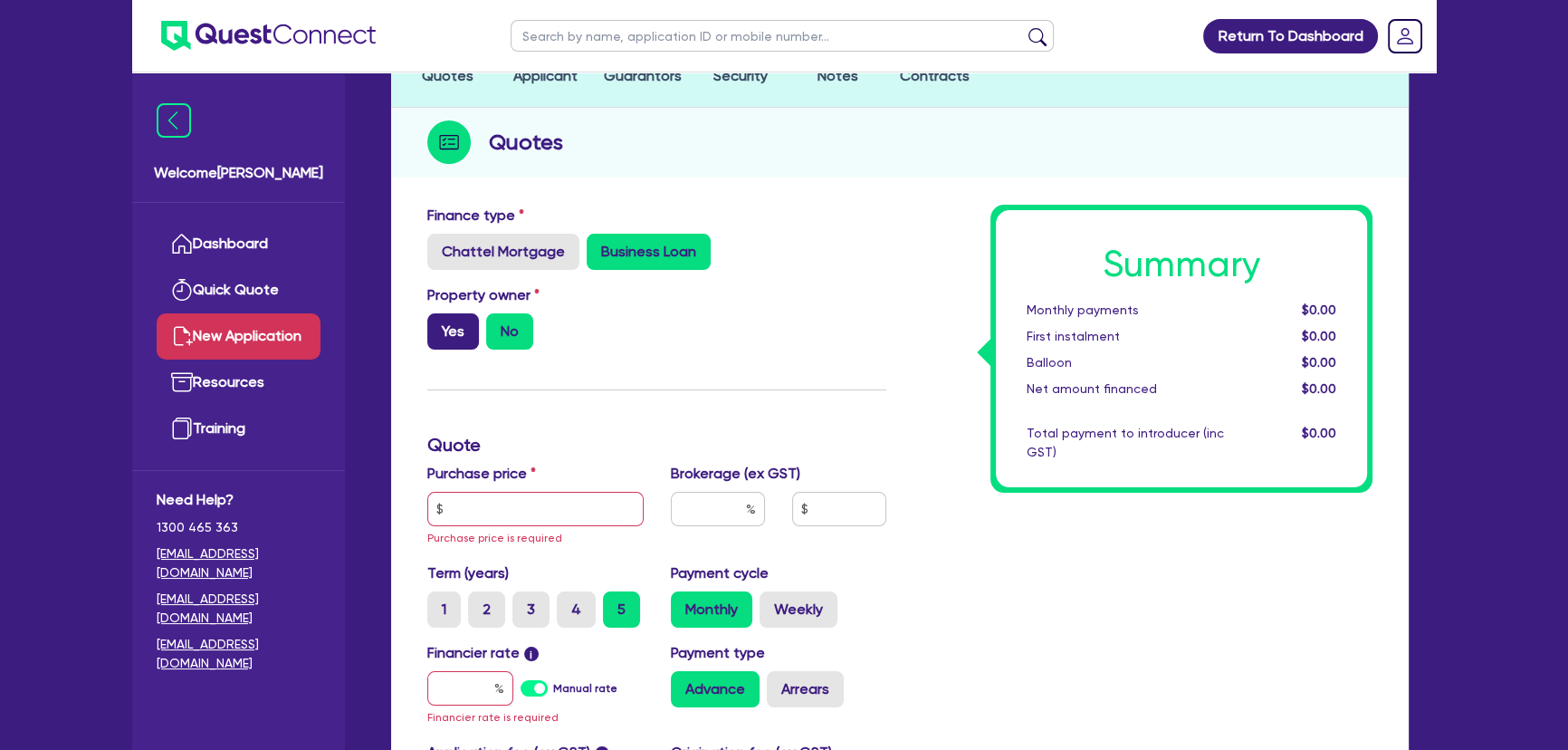
click at [471, 338] on label "Yes" at bounding box center [453, 331] width 52 height 36
click at [439, 325] on input "Yes" at bounding box center [434, 319] width 12 height 12
radio input "true"
click at [530, 501] on input "text" at bounding box center [535, 508] width 216 height 34
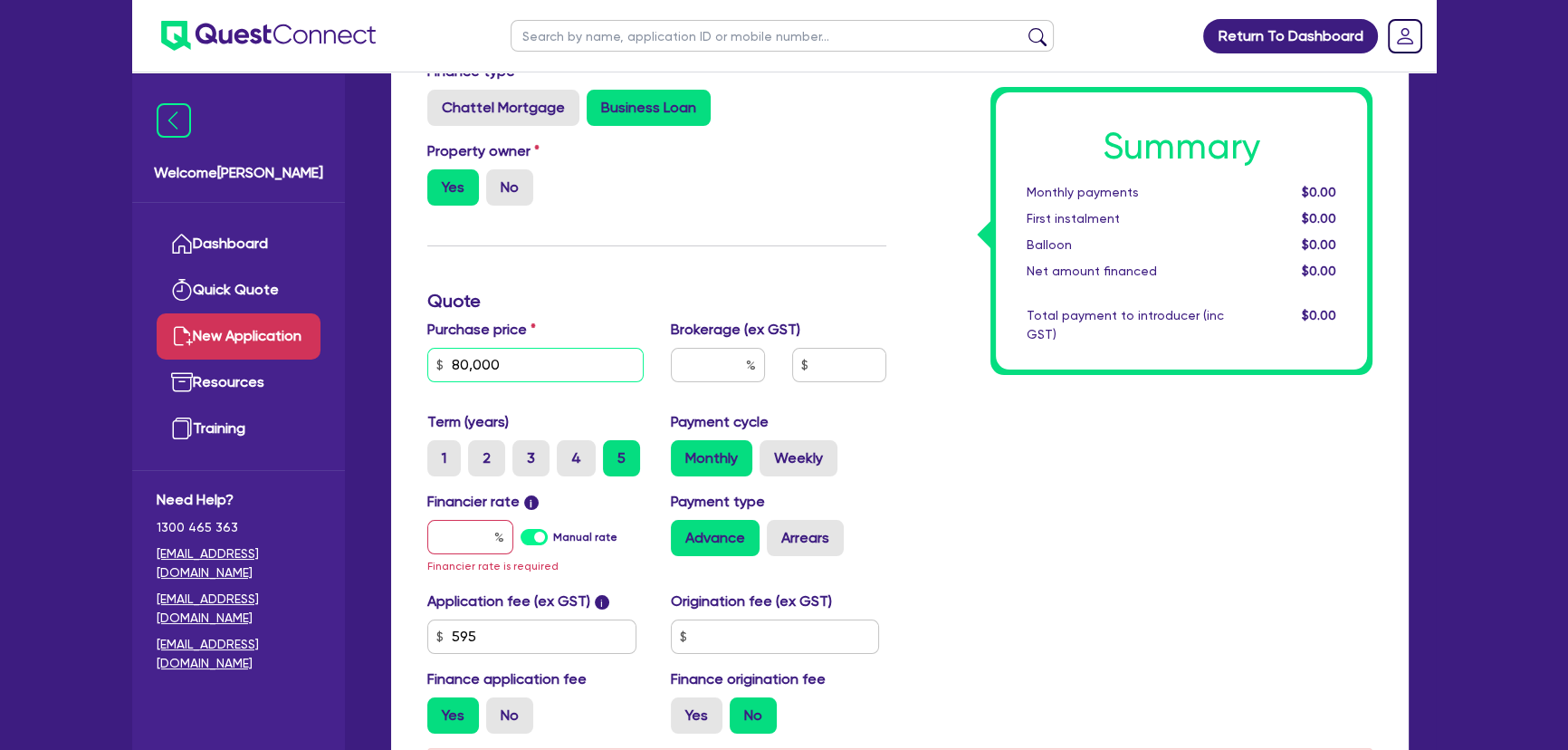
scroll to position [411, 0]
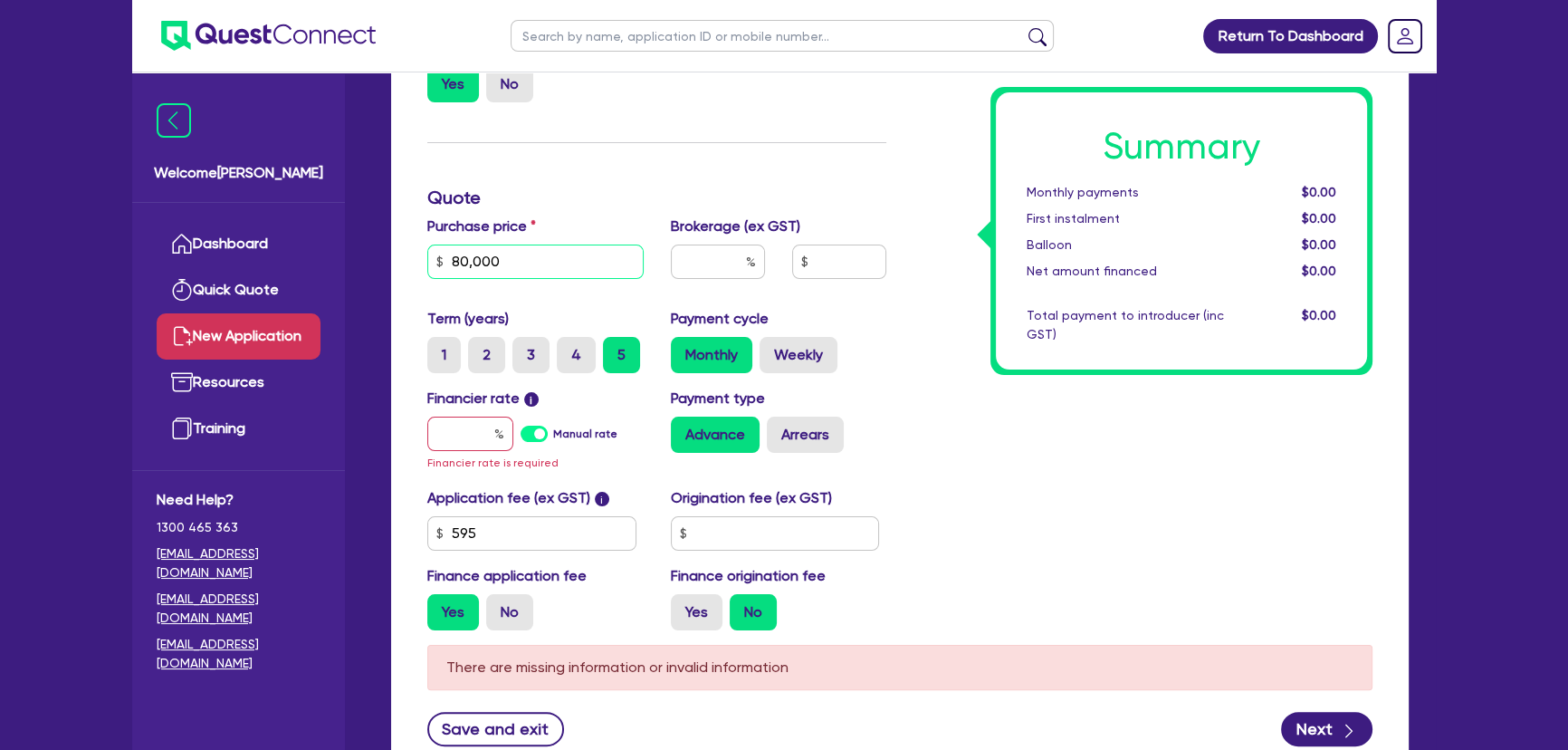
type input "80,000"
click at [466, 439] on input "text" at bounding box center [471, 434] width 86 height 34
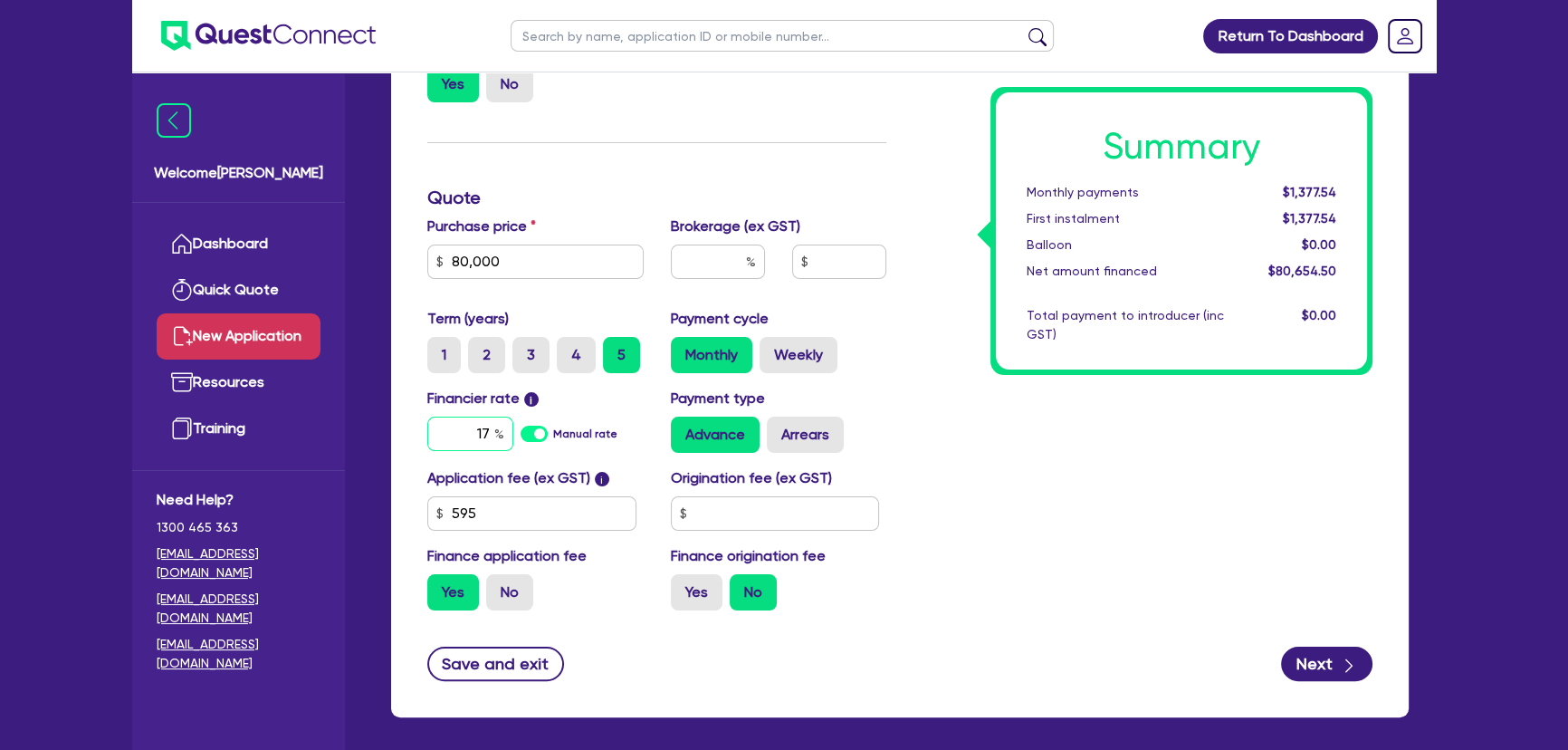
type input "17"
click at [735, 254] on input "text" at bounding box center [718, 261] width 94 height 34
type input "4"
click at [1023, 477] on div "Summary Monthly payments Calculating... First instalment Calculating... Balloon…" at bounding box center [1143, 292] width 486 height 668
click at [1355, 681] on div "Finance type Chattel Mortgage Business Loan Asset type category Select Cars and…" at bounding box center [900, 332] width 1018 height 769
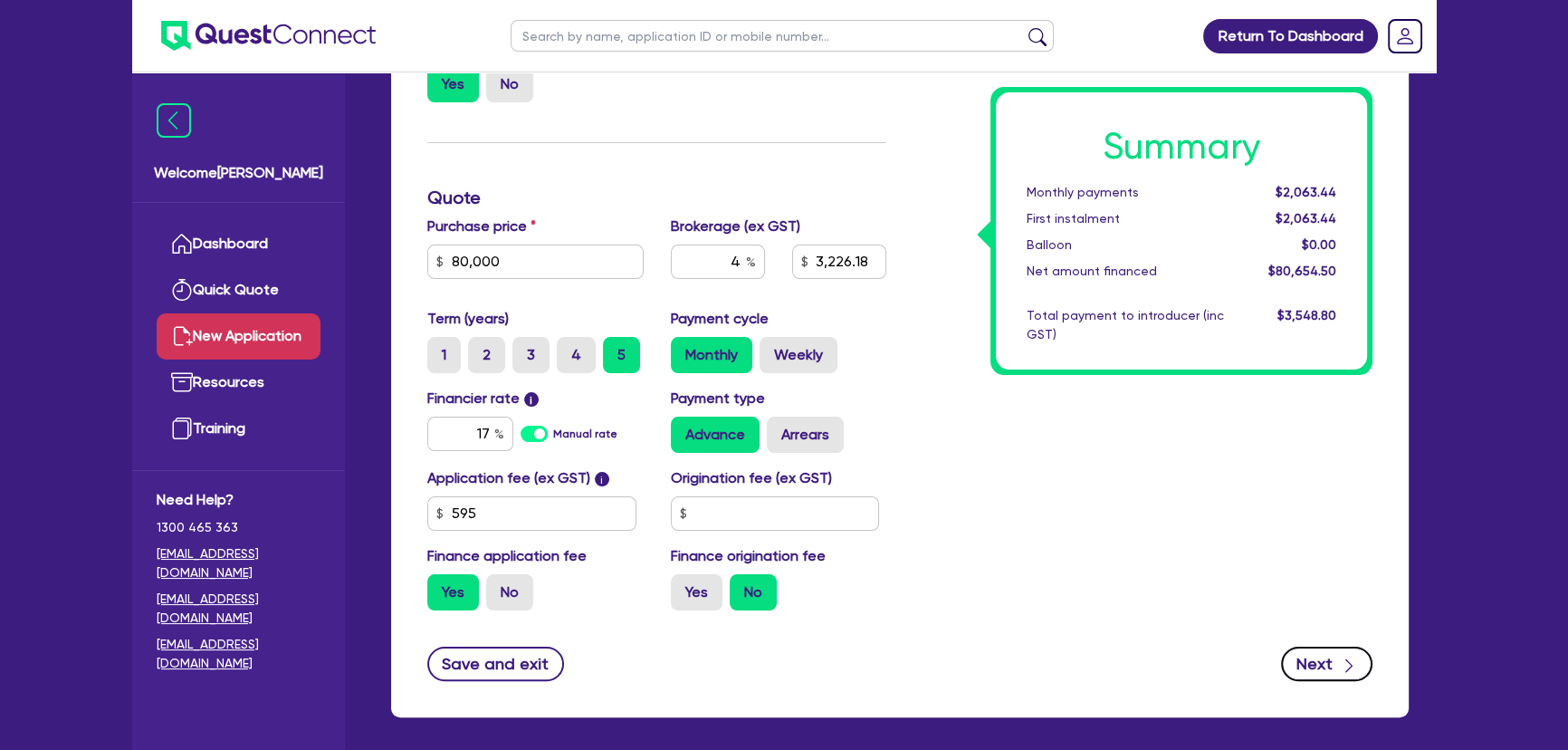
click at [1336, 665] on button "Next" at bounding box center [1326, 664] width 91 height 34
type input "3,226.18"
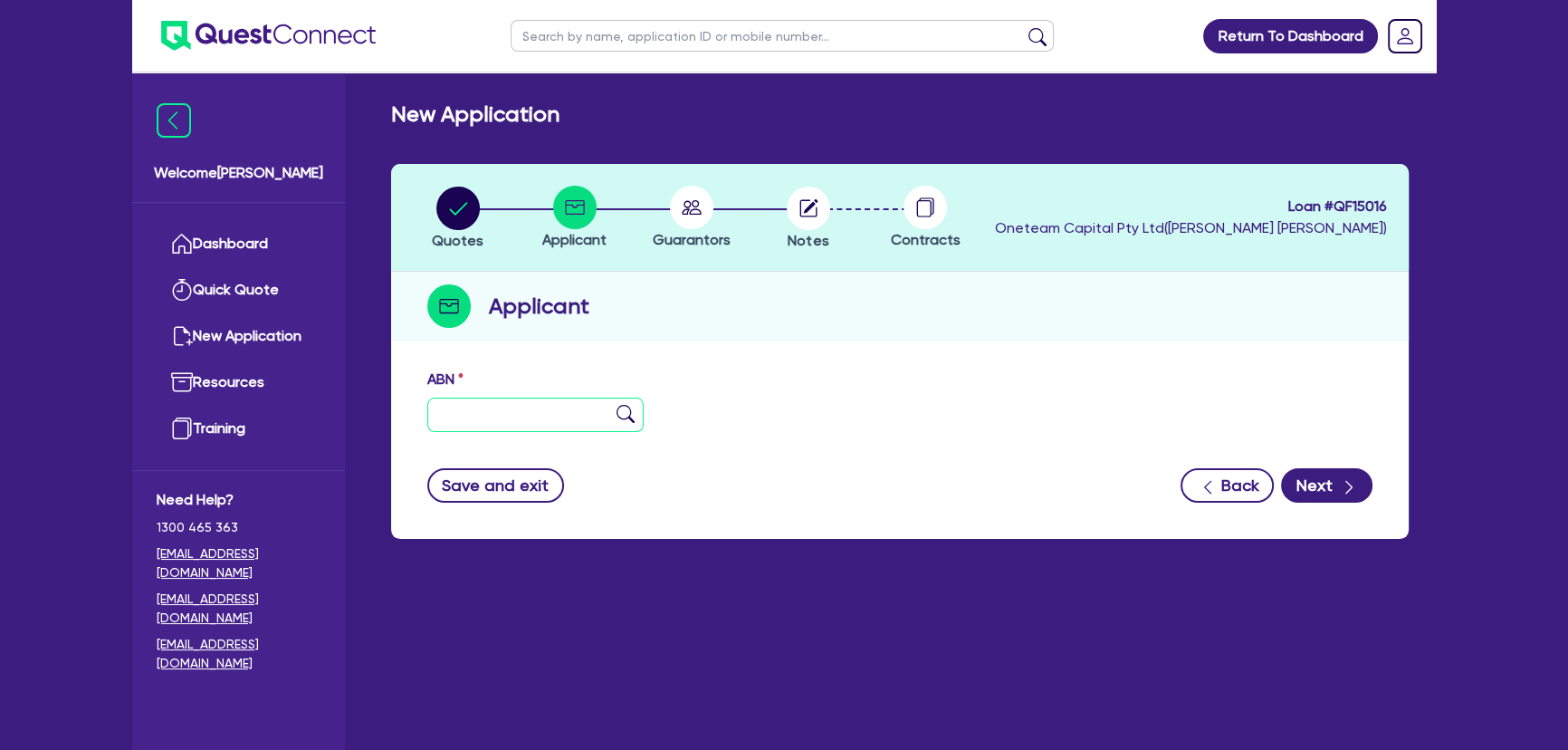
click at [503, 409] on input "text" at bounding box center [535, 414] width 216 height 34
paste input "29 086 705 115"
type input "29 086 705 115"
click at [623, 405] on img at bounding box center [625, 414] width 19 height 19
type input "LULU MONSOON PTY LTD"
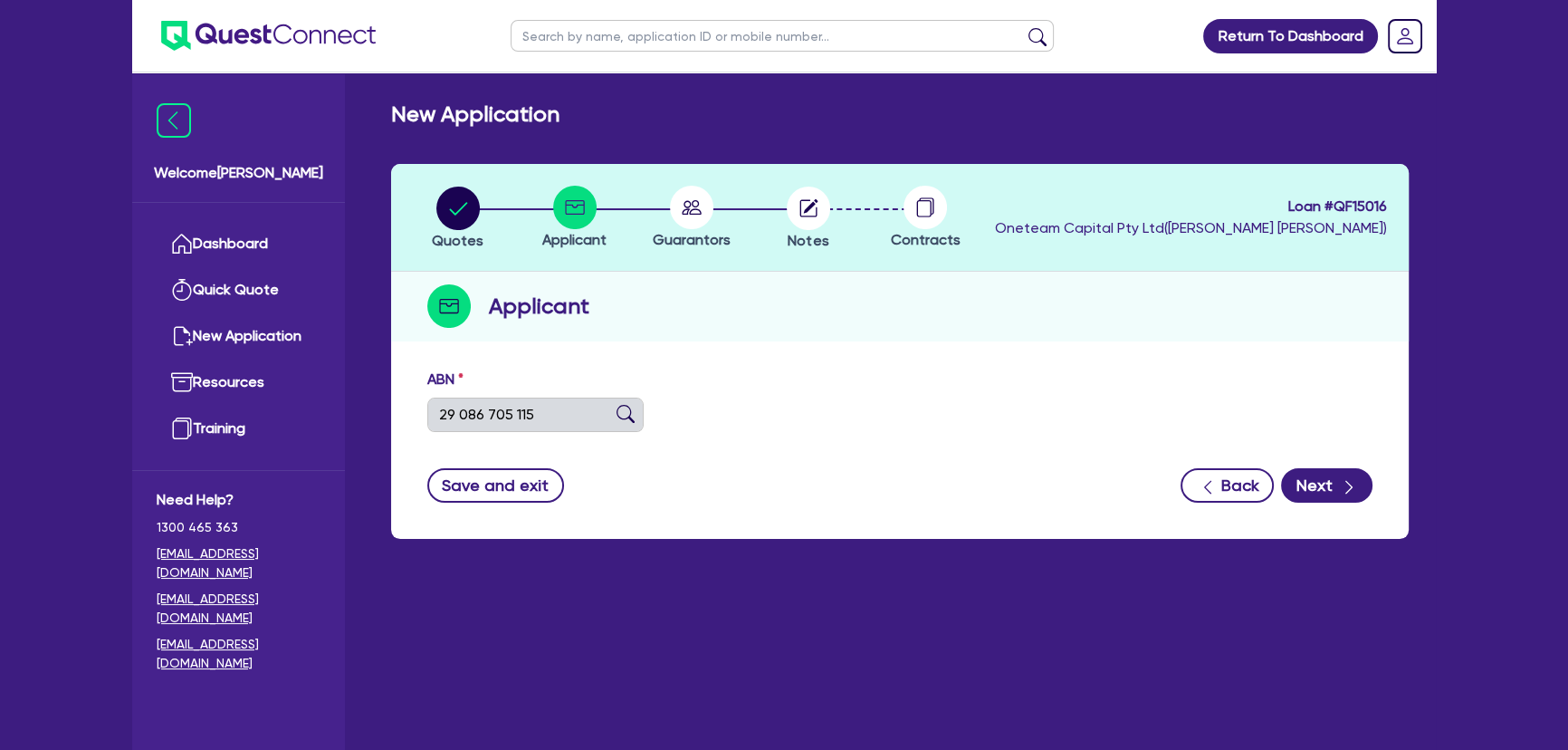
type input "AXIS OF DANCE"
select select "COMPANY"
type input "16/04/2000"
type input "01/05/2022"
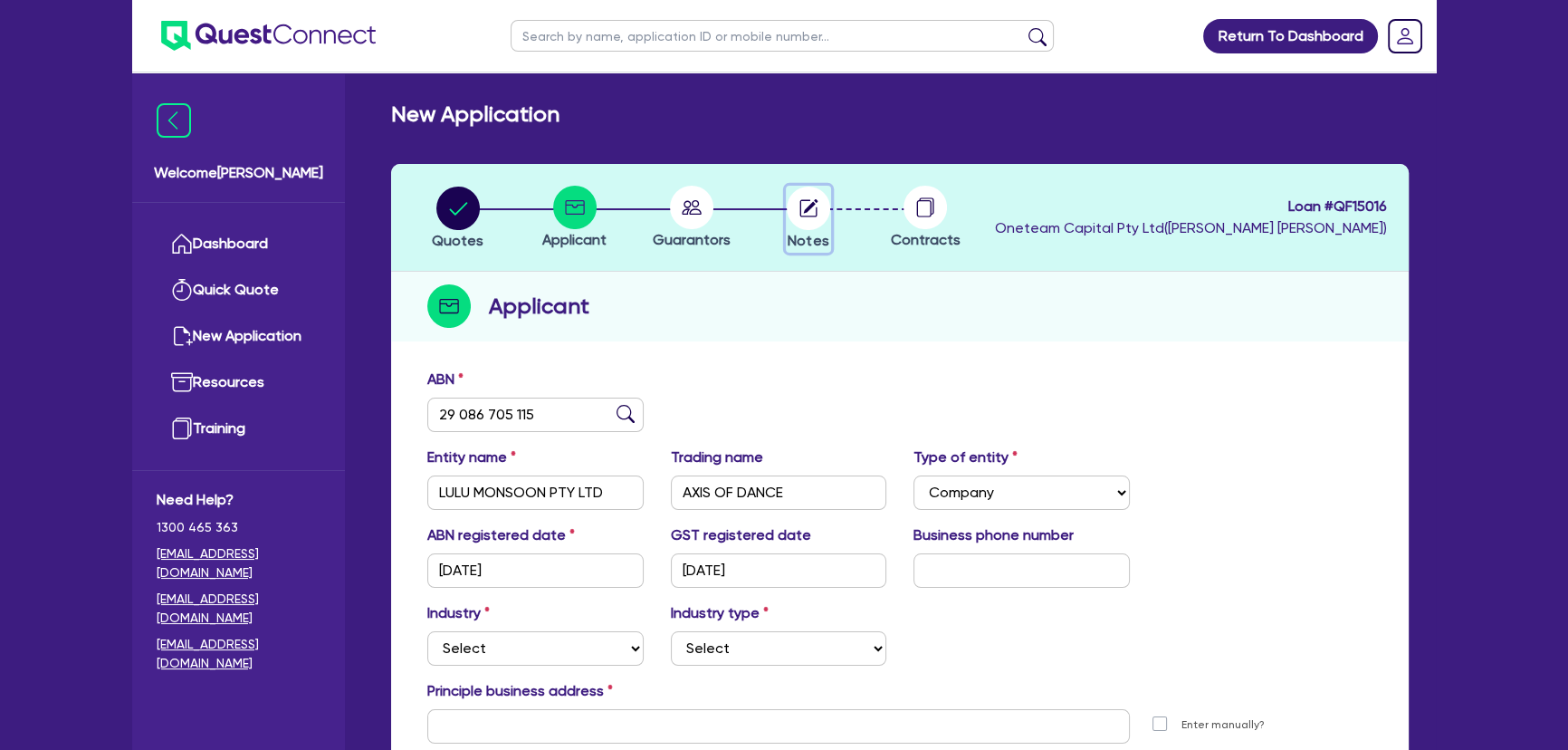
click at [804, 218] on circle "button" at bounding box center [808, 209] width 43 height 43
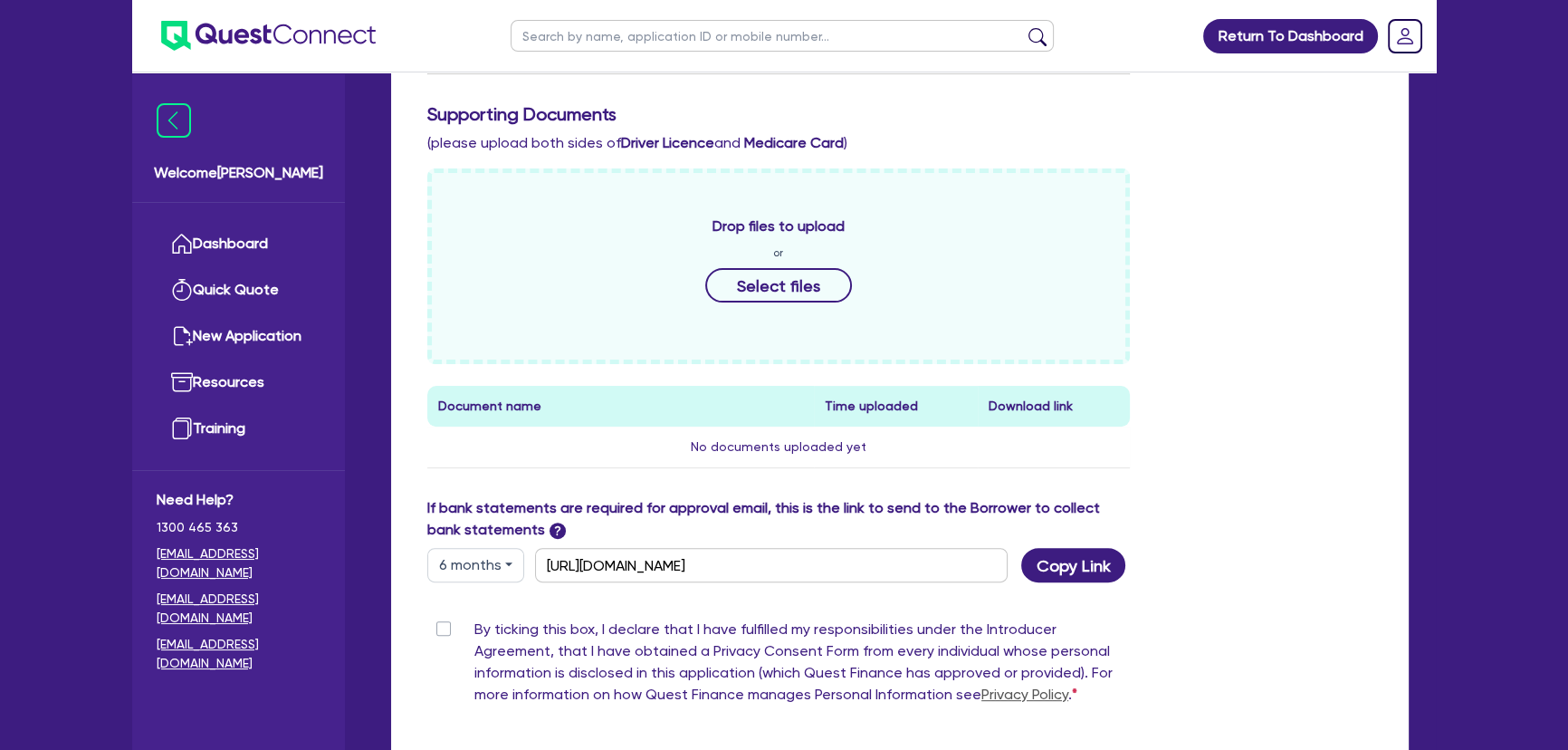
scroll to position [866, 0]
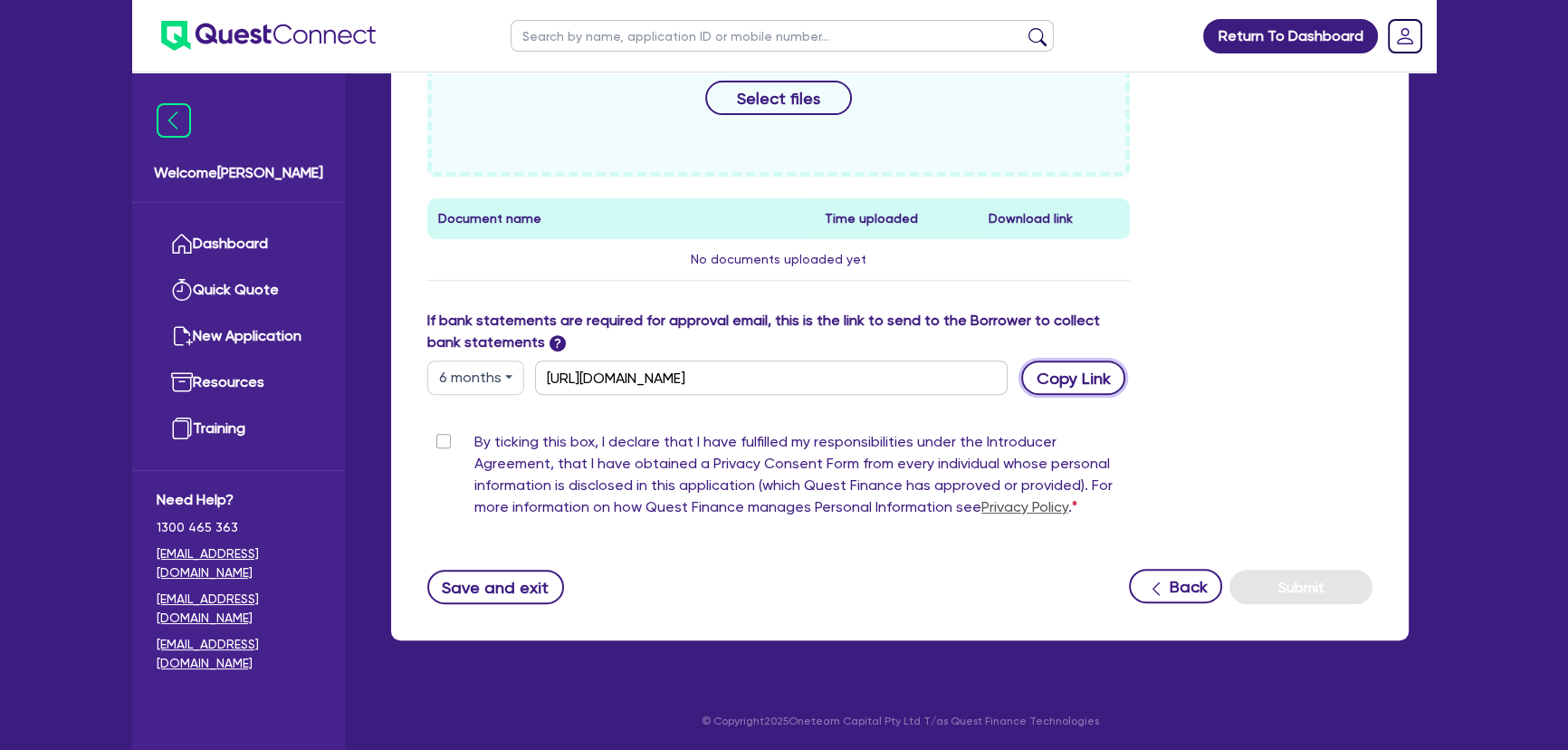
click at [1074, 372] on button "Copy Link" at bounding box center [1074, 377] width 104 height 34
